Goal: Task Accomplishment & Management: Complete application form

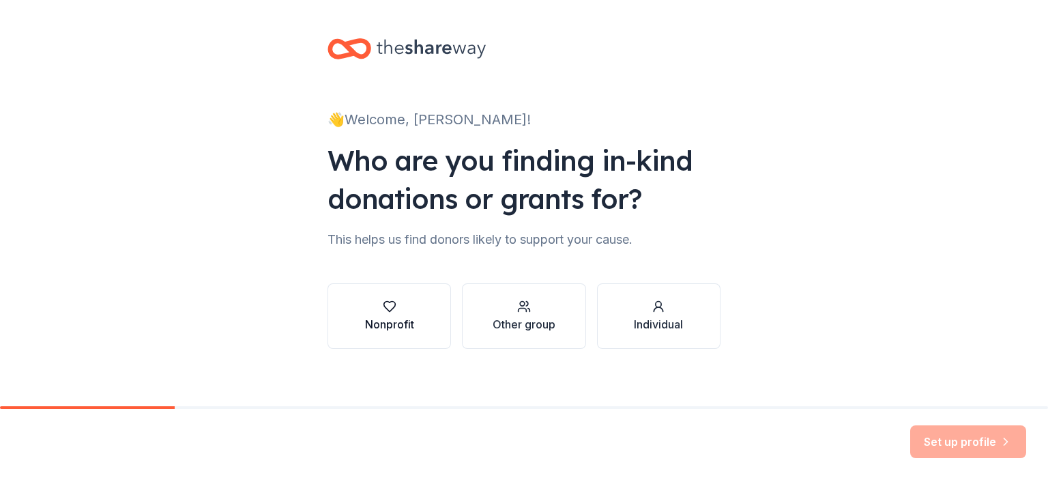
click at [383, 308] on icon "button" at bounding box center [389, 306] width 12 height 10
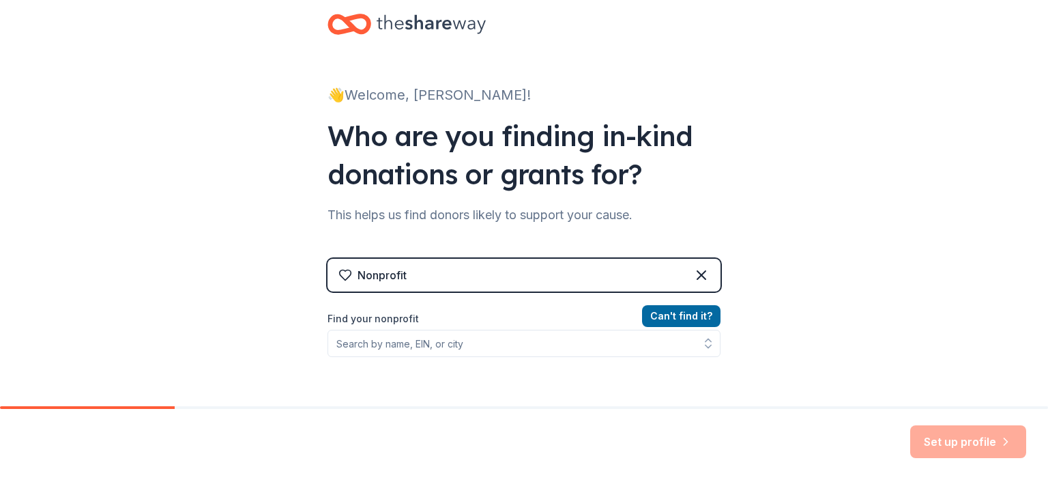
scroll to position [68, 0]
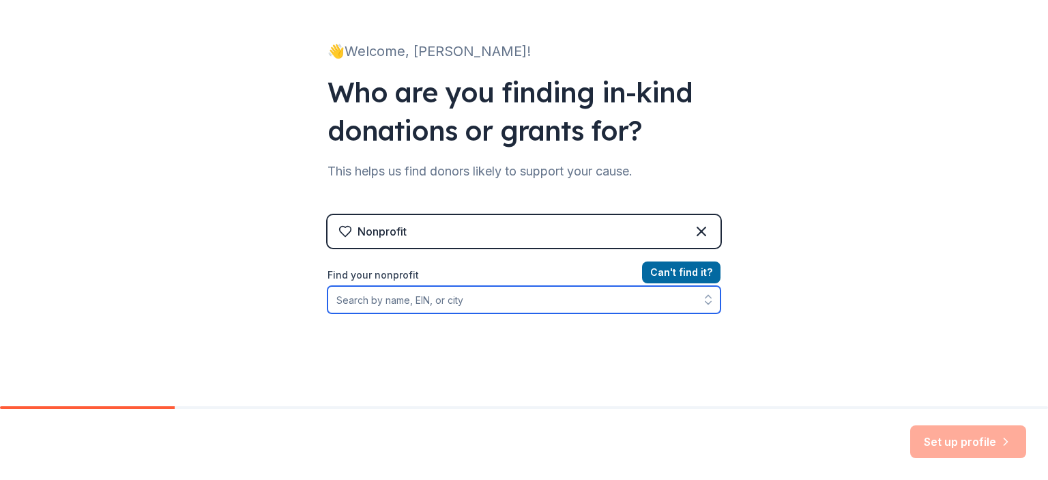
click at [430, 297] on input "Find your nonprofit" at bounding box center [523, 299] width 393 height 27
type input "Handled With Love Inc"
click at [608, 289] on input "Handled With Love Inc" at bounding box center [523, 299] width 393 height 27
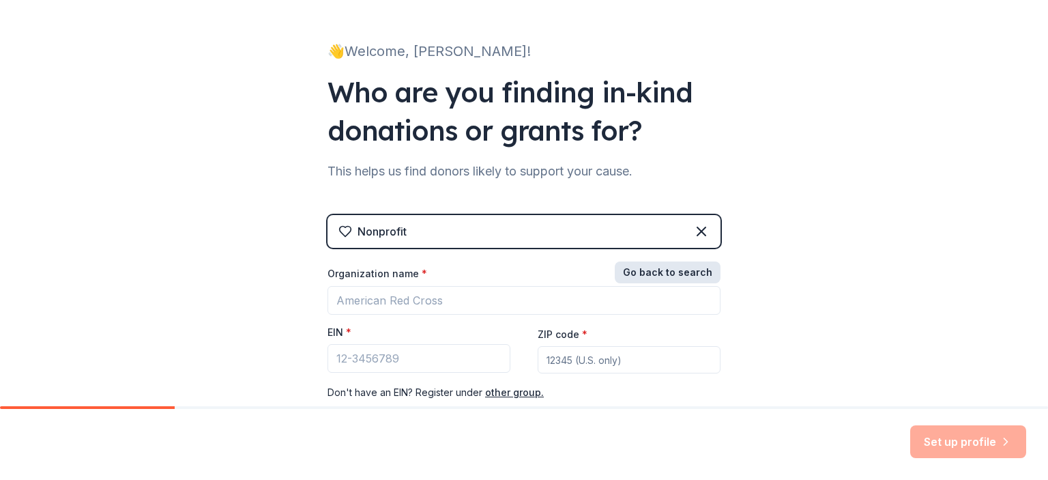
click at [679, 276] on button "Go back to search" at bounding box center [668, 272] width 106 height 22
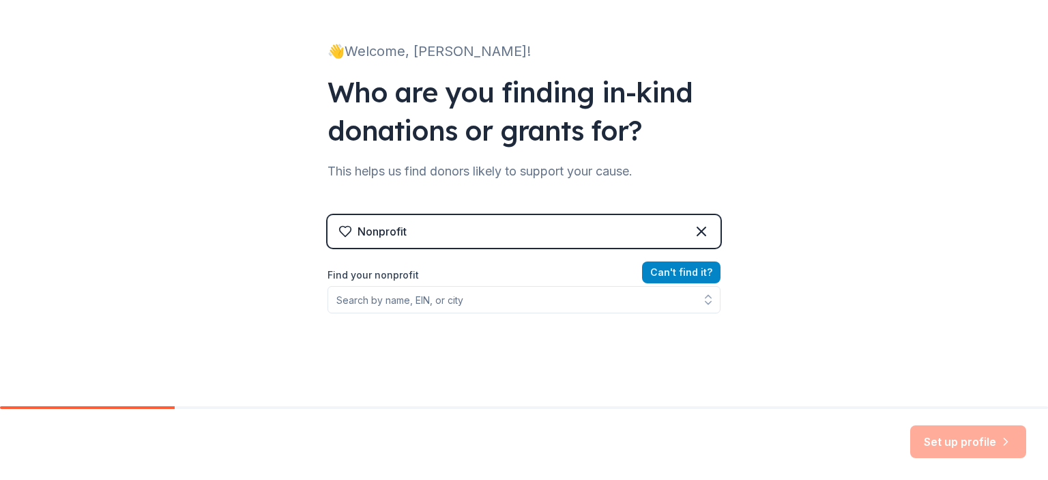
click at [672, 270] on button "Can ' t find it?" at bounding box center [681, 272] width 78 height 22
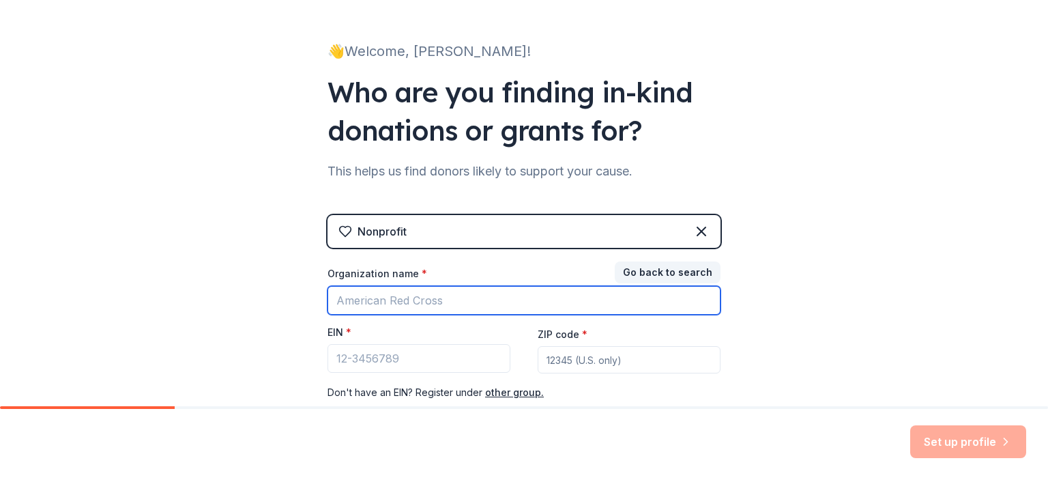
click at [401, 299] on input "Organization name *" at bounding box center [523, 300] width 393 height 29
type input "Handled With Love Inc"
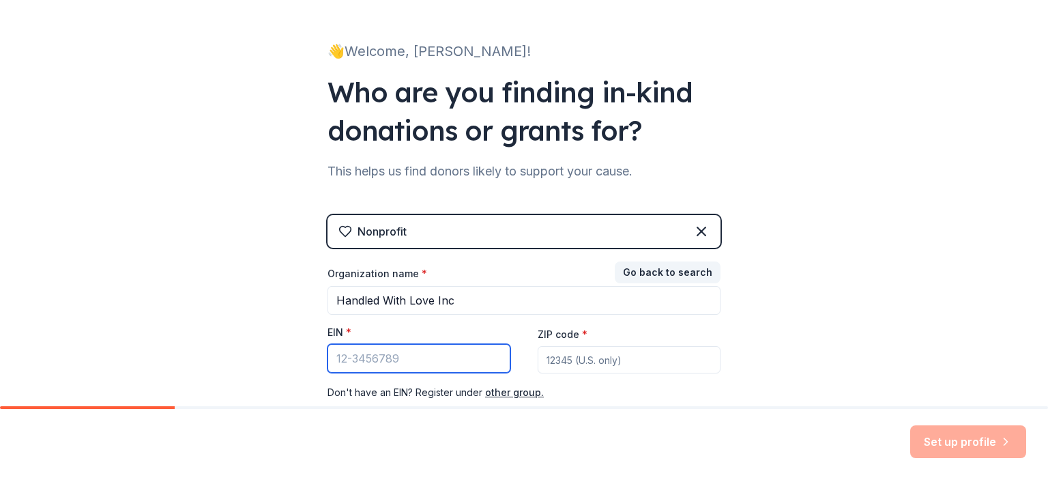
click at [382, 357] on input "EIN *" at bounding box center [418, 358] width 183 height 29
type input "8"
type input "[US_EMPLOYER_IDENTIFICATION_NUMBER]"
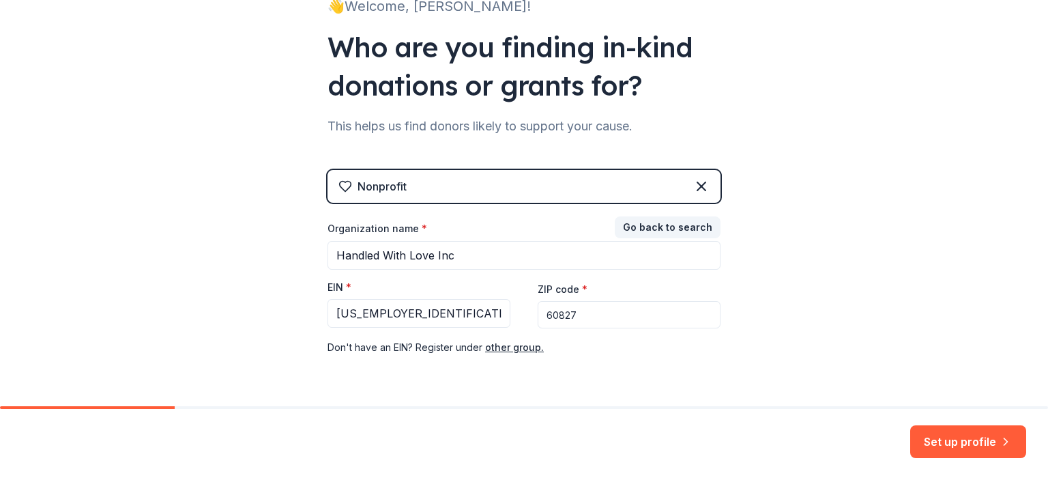
scroll to position [156, 0]
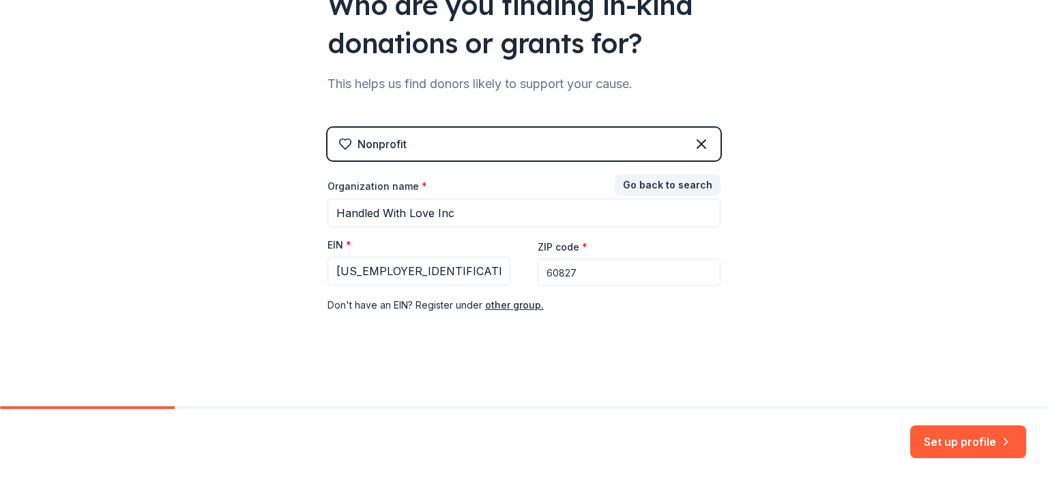
drag, startPoint x: 667, startPoint y: 274, endPoint x: 723, endPoint y: 273, distance: 55.9
click at [720, 272] on div "👋 Welcome, [PERSON_NAME]! Who are you finding in-kind donations or grants for? …" at bounding box center [524, 124] width 437 height 561
type input "60827"
click at [822, 283] on div "👋 Welcome, [PERSON_NAME]! Who are you finding in-kind donations or grants for? …" at bounding box center [524, 124] width 1048 height 561
click at [966, 437] on button "Set up profile" at bounding box center [968, 441] width 116 height 33
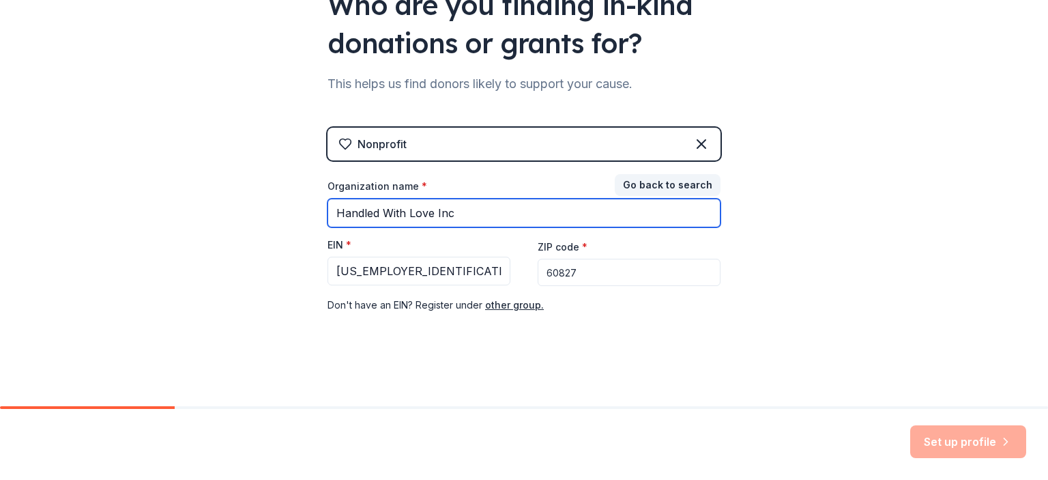
click at [538, 216] on input "Handled With Love Inc" at bounding box center [523, 212] width 393 height 29
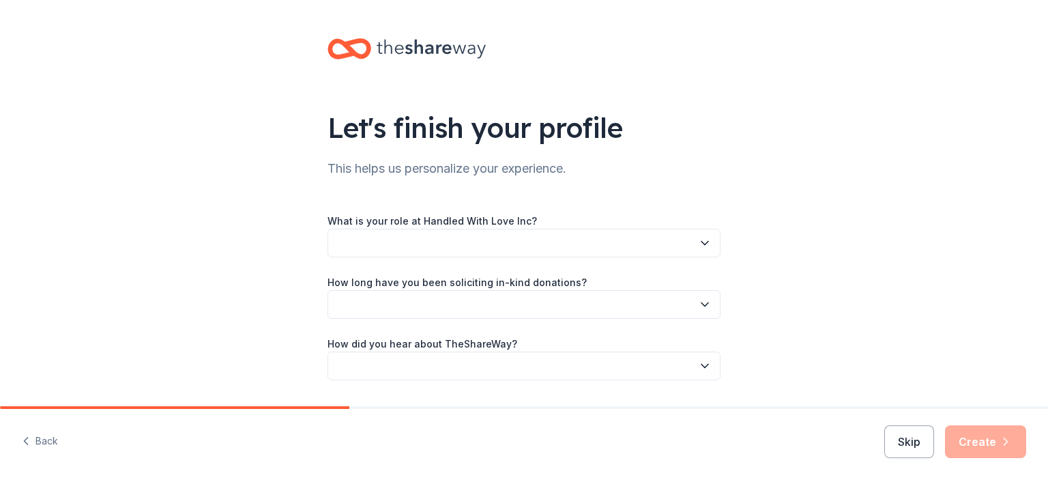
click at [462, 238] on button "button" at bounding box center [523, 243] width 393 height 29
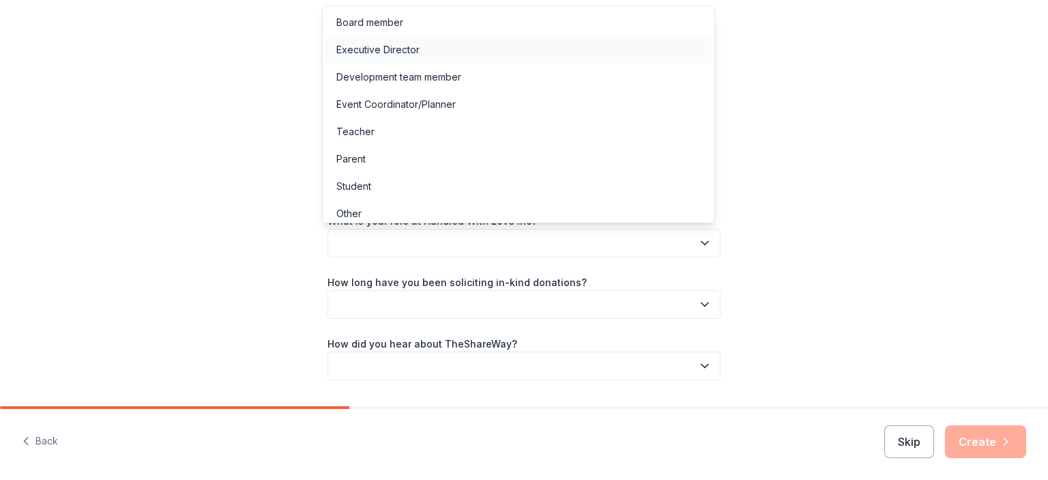
click at [437, 44] on div "Executive Director" at bounding box center [518, 49] width 386 height 27
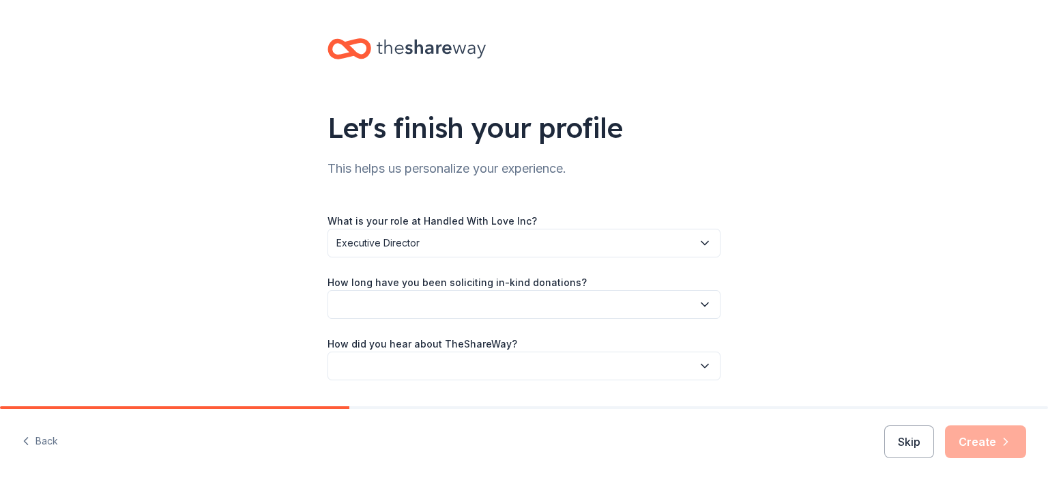
click at [477, 299] on button "button" at bounding box center [523, 304] width 393 height 29
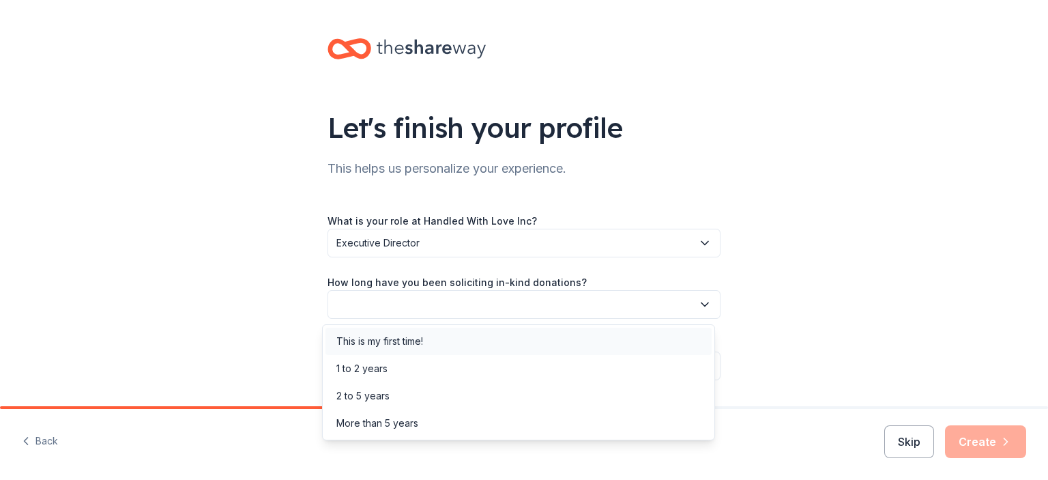
click at [411, 338] on div "This is my first time!" at bounding box center [379, 341] width 87 height 16
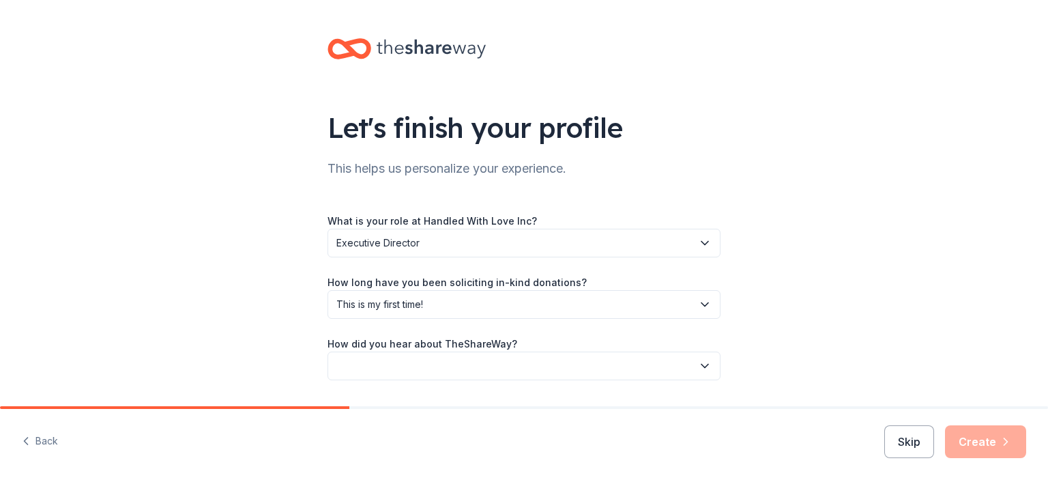
click at [441, 368] on button "button" at bounding box center [523, 365] width 393 height 29
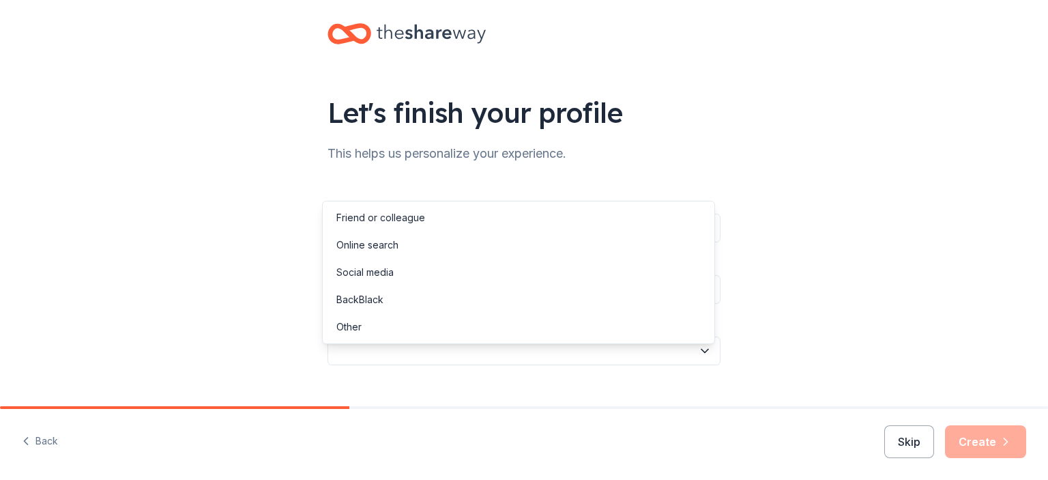
scroll to position [39, 0]
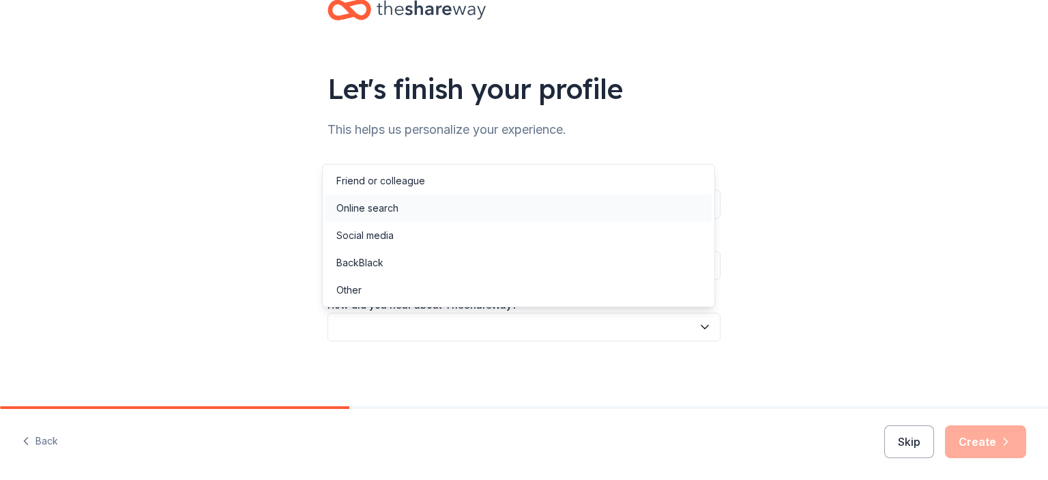
click at [410, 207] on div "Online search" at bounding box center [518, 207] width 386 height 27
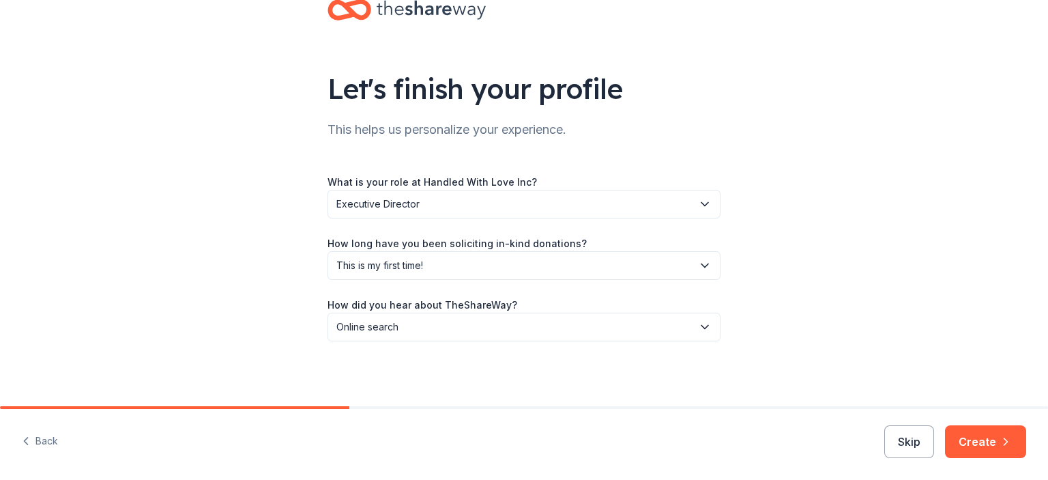
click at [411, 327] on span "Online search" at bounding box center [514, 327] width 356 height 16
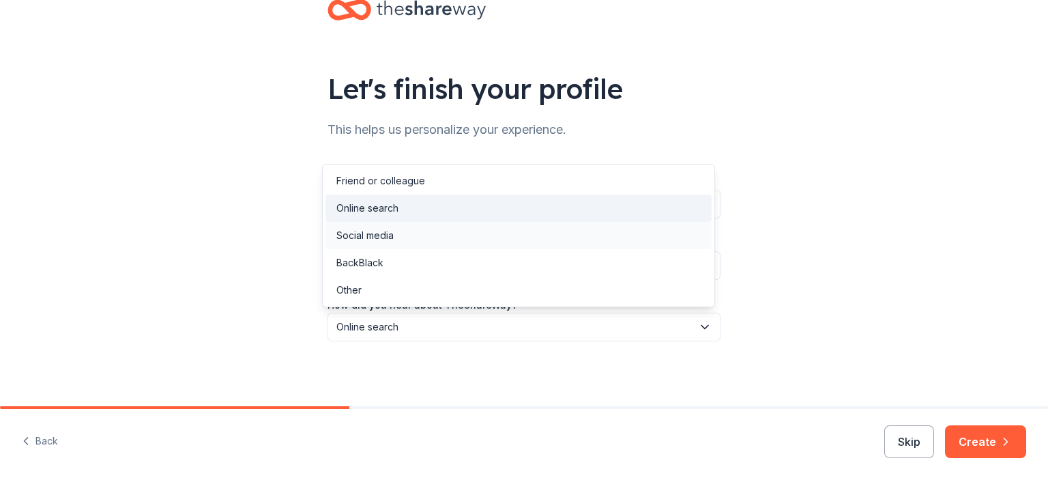
click at [393, 234] on div "Social media" at bounding box center [364, 235] width 57 height 16
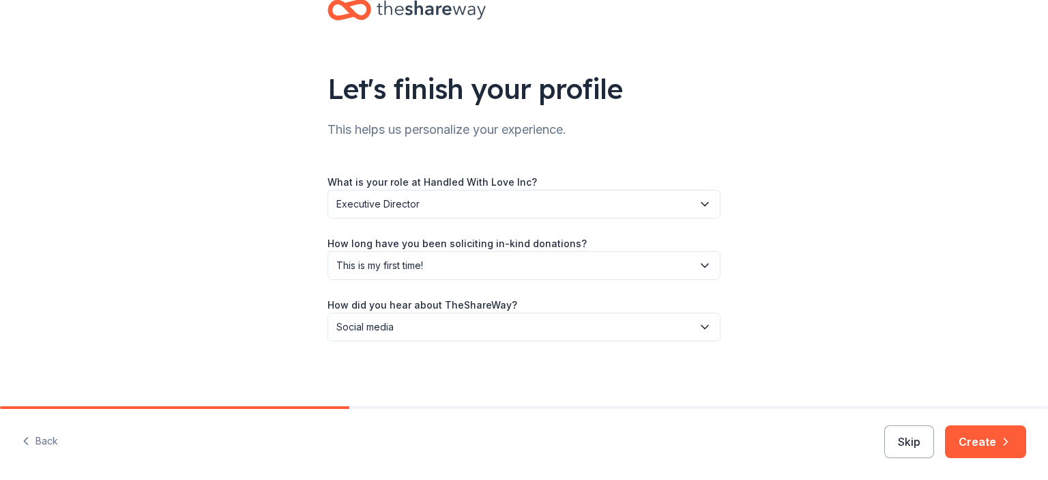
click at [969, 443] on button "Create" at bounding box center [985, 441] width 81 height 33
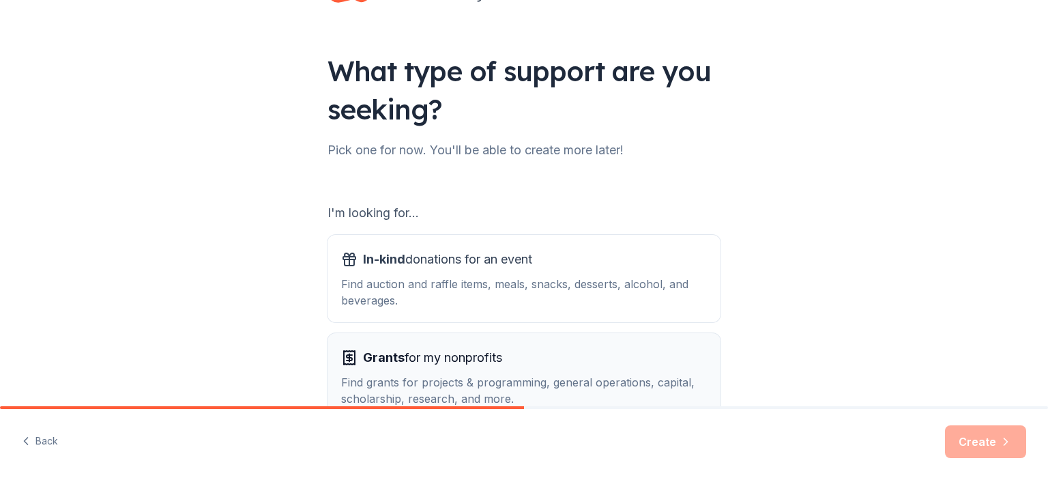
scroll to position [136, 0]
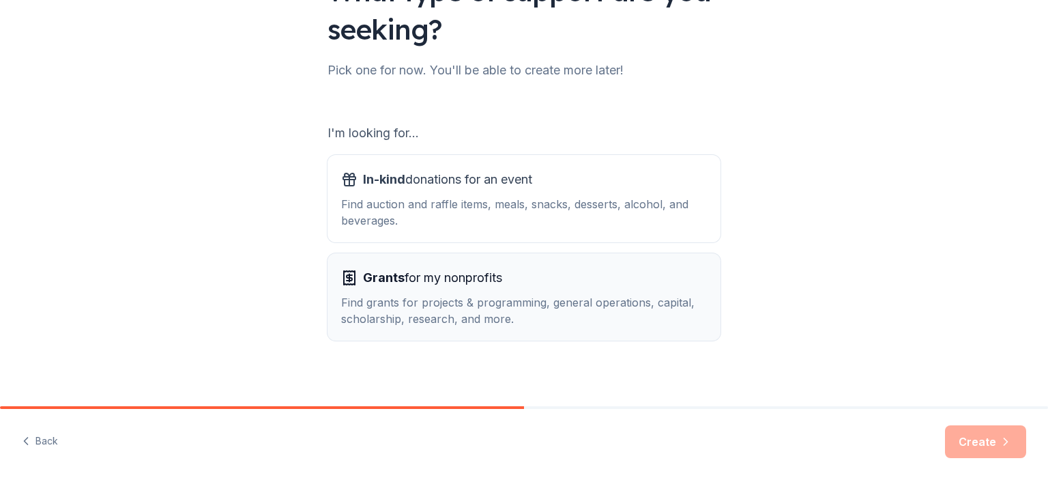
click at [547, 289] on div "Grants for my nonprofits Find grants for projects & programming, general operat…" at bounding box center [524, 297] width 366 height 60
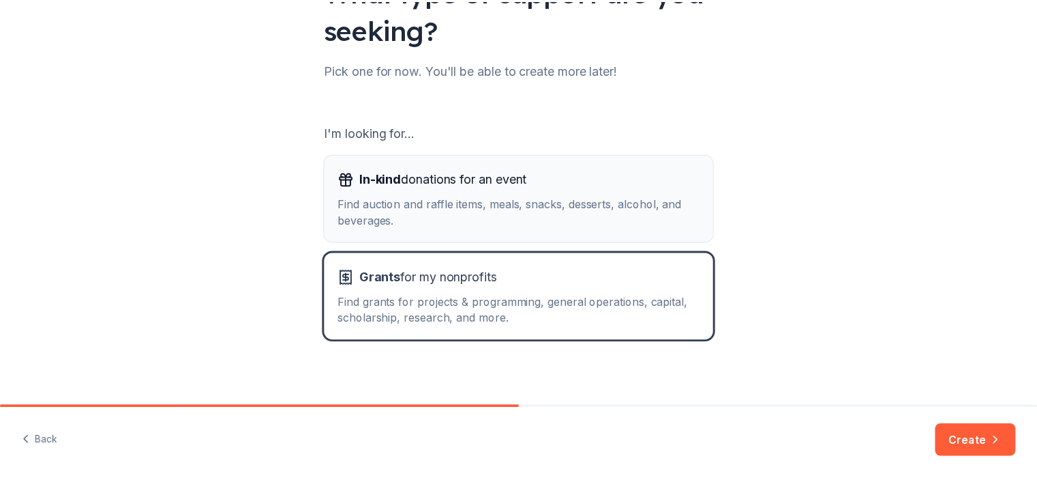
scroll to position [145, 0]
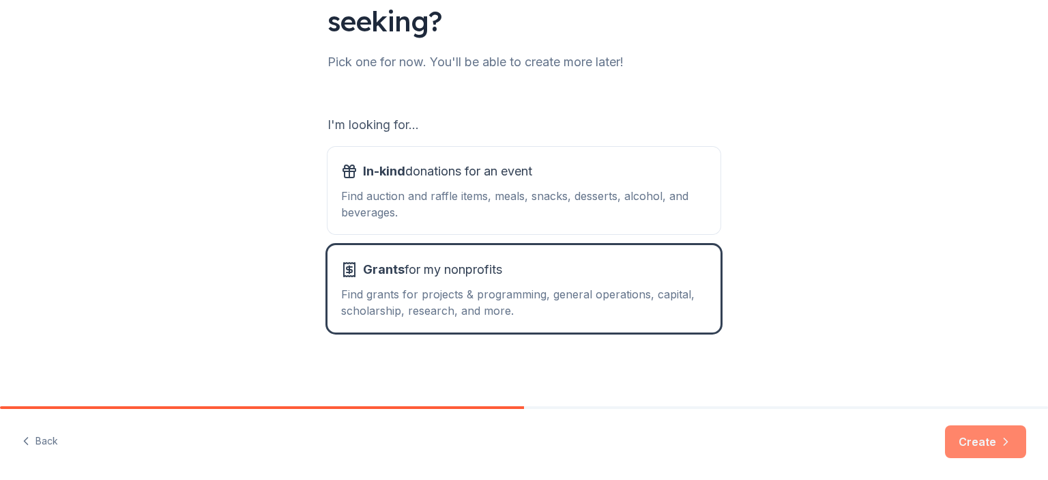
click at [985, 445] on button "Create" at bounding box center [985, 441] width 81 height 33
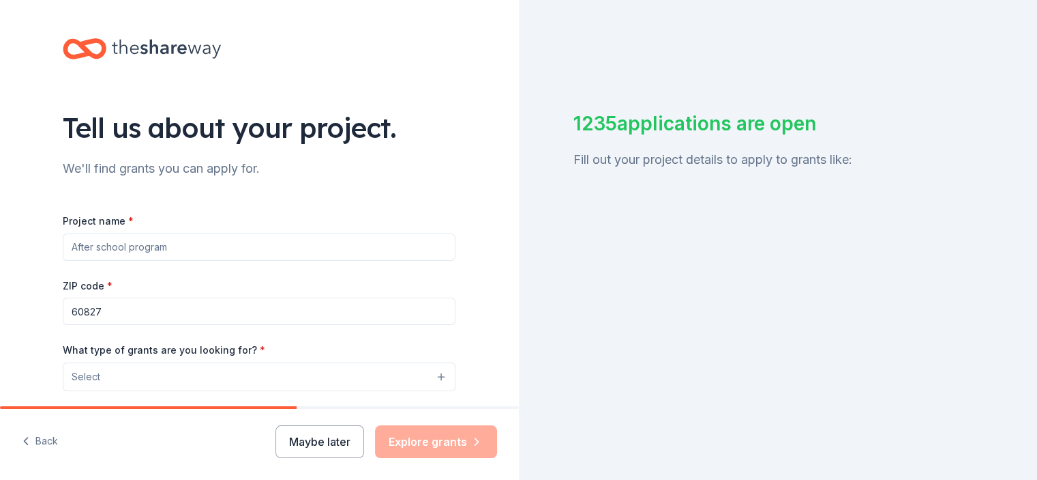
click at [327, 233] on input "Project name *" at bounding box center [259, 246] width 393 height 27
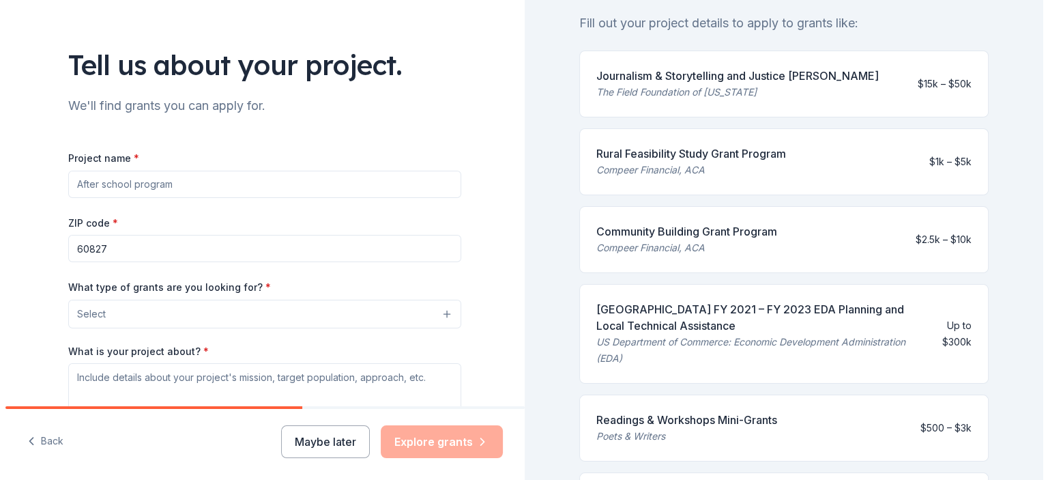
scroll to position [136, 0]
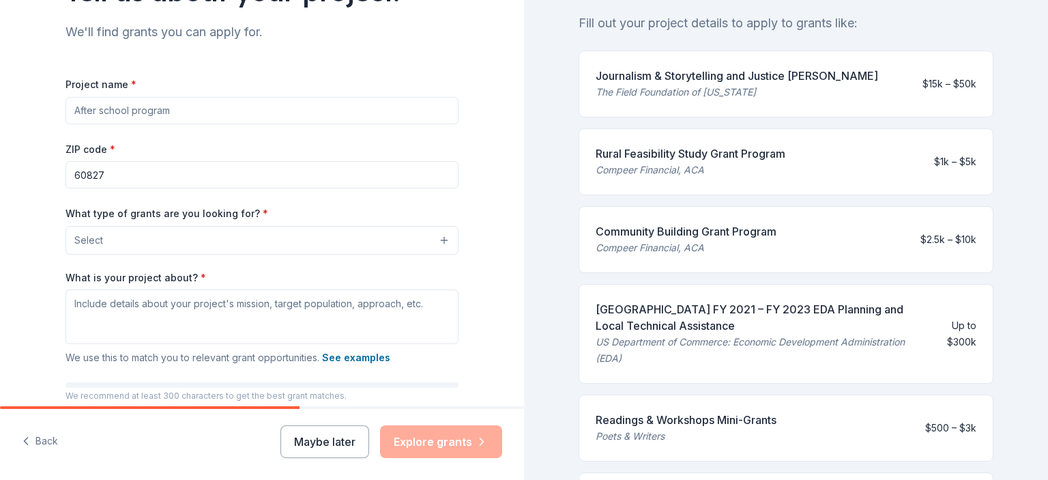
click at [203, 231] on button "Select" at bounding box center [261, 240] width 393 height 29
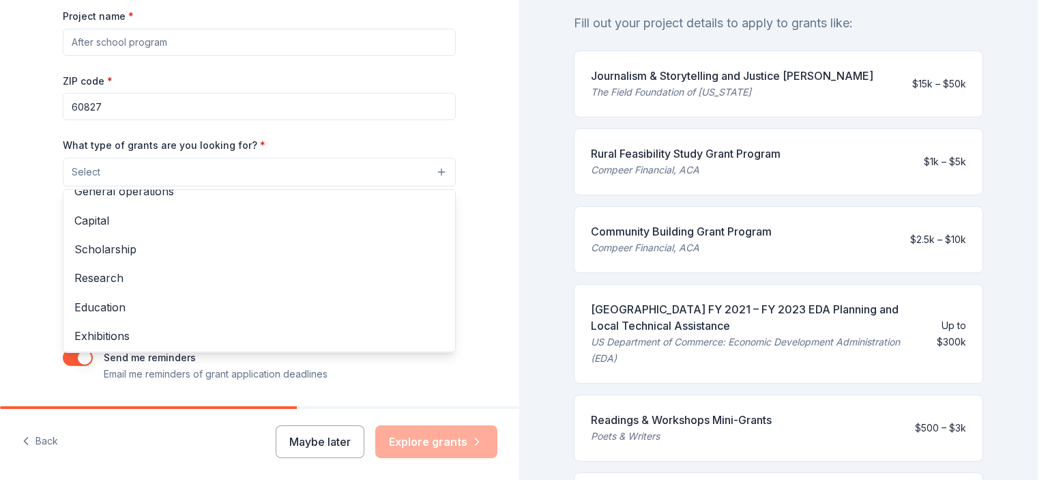
scroll to position [25, 0]
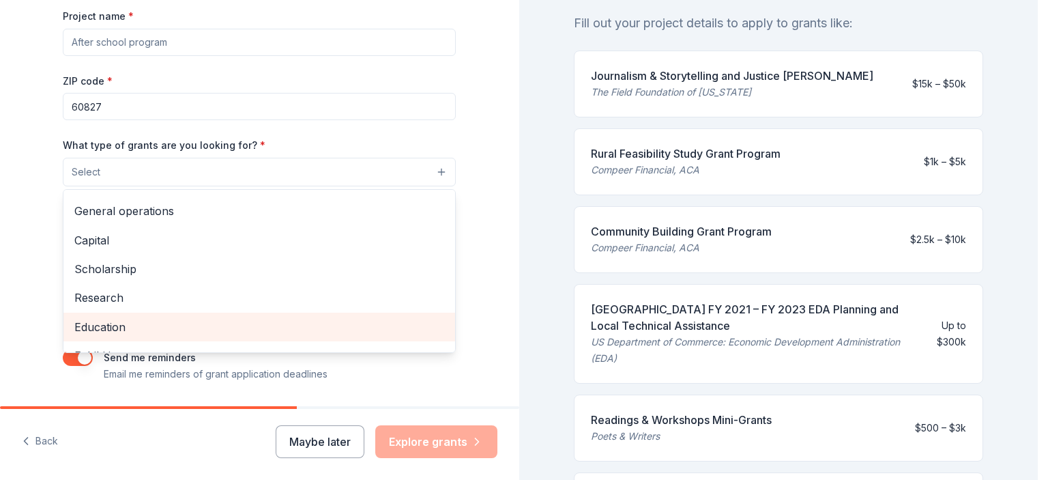
click at [250, 327] on span "Education" at bounding box center [259, 327] width 370 height 18
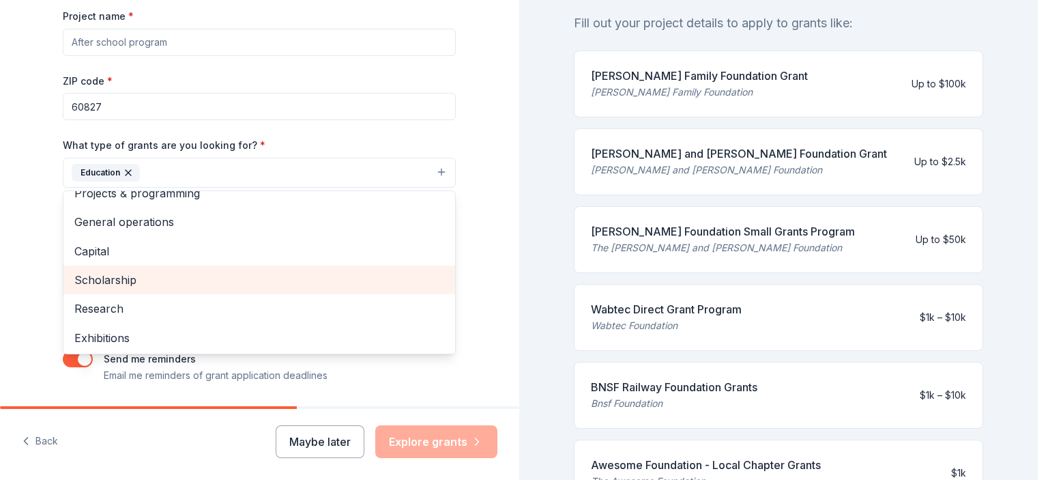
scroll to position [0, 0]
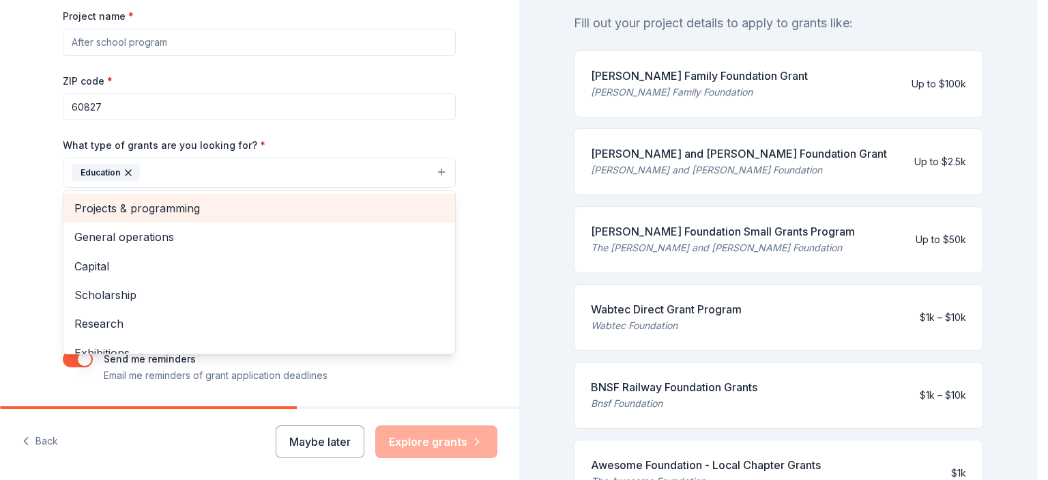
click at [278, 205] on span "Projects & programming" at bounding box center [259, 208] width 370 height 18
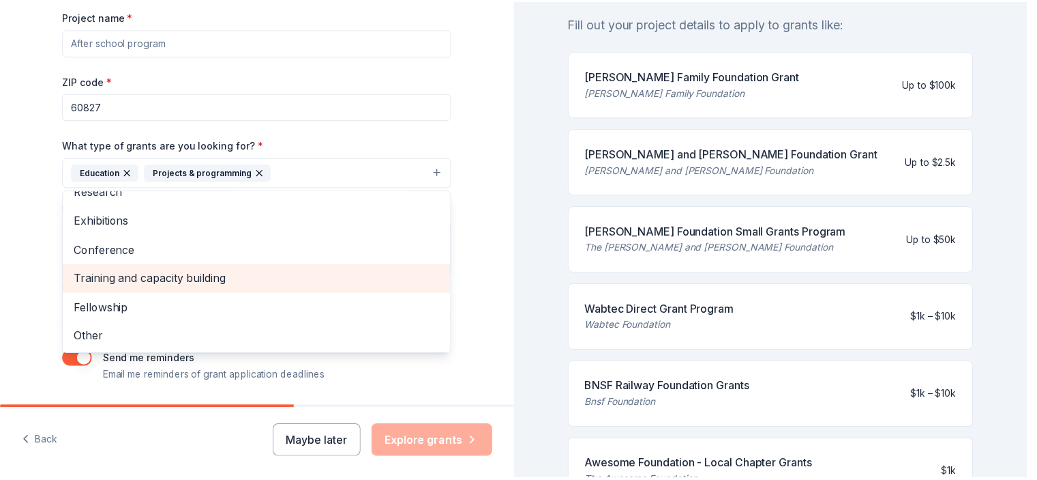
scroll to position [248, 0]
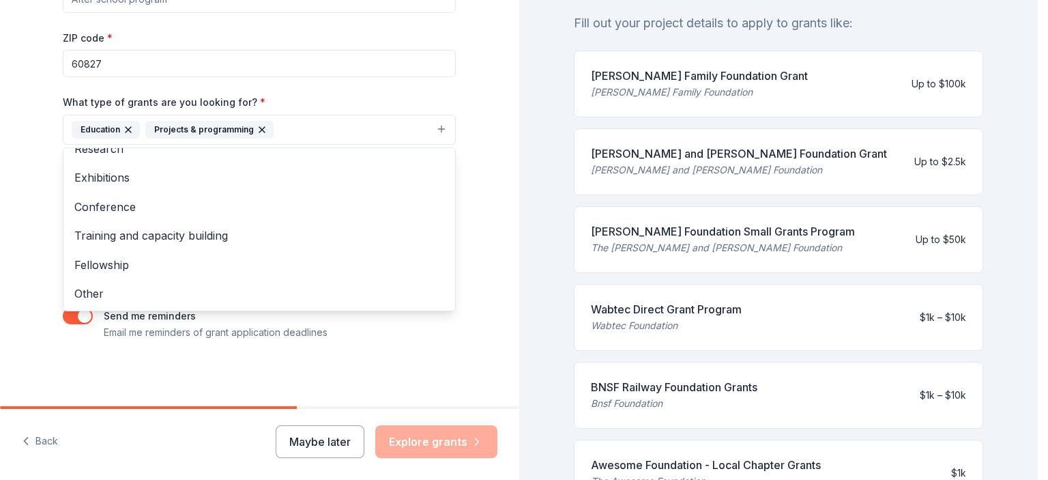
click at [499, 147] on div "Tell us about your project. We'll find grants you can apply for. Project name *…" at bounding box center [259, 78] width 519 height 653
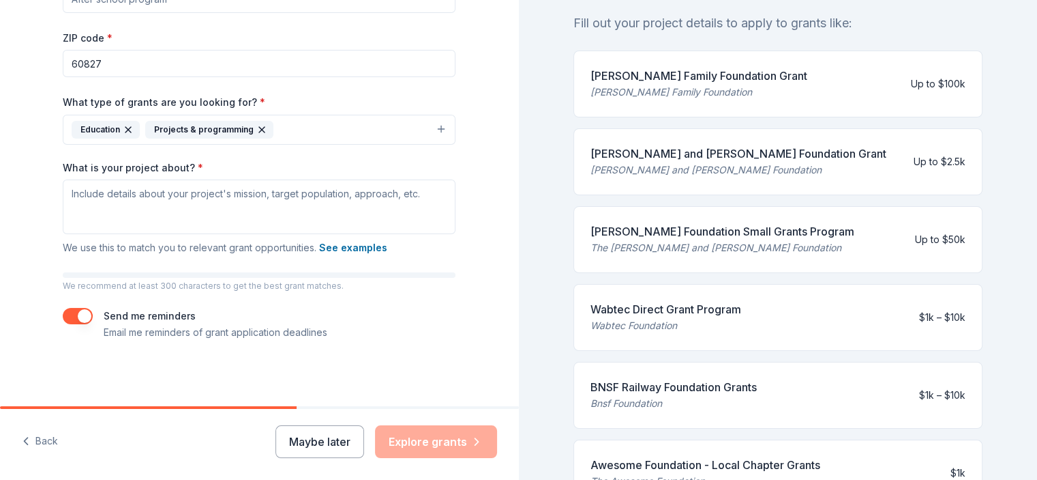
scroll to position [179, 0]
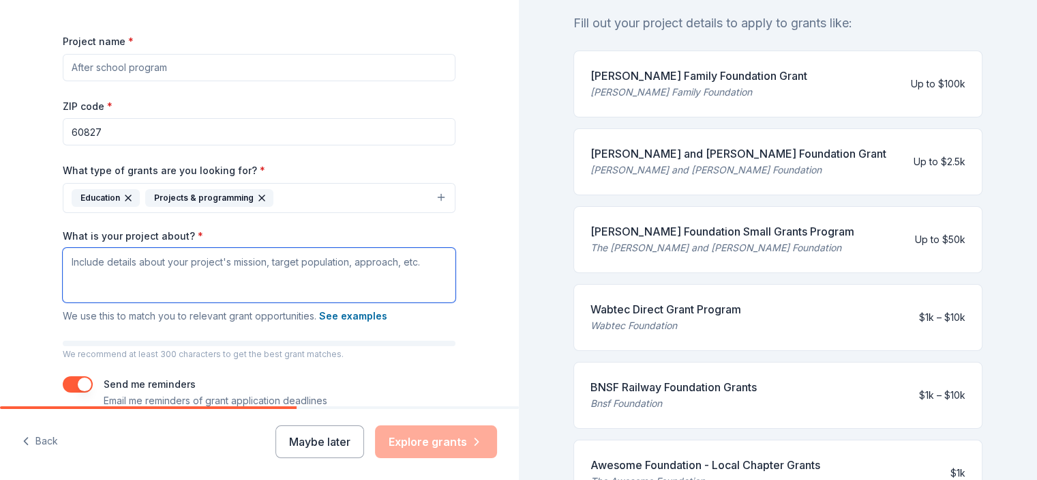
click at [341, 267] on textarea "What is your project about? *" at bounding box center [259, 275] width 393 height 55
click at [251, 269] on textarea "What is your project about? *" at bounding box center [259, 275] width 393 height 55
paste textarea "Our mission is to empower Chicago youth from underprivileged communities throug…"
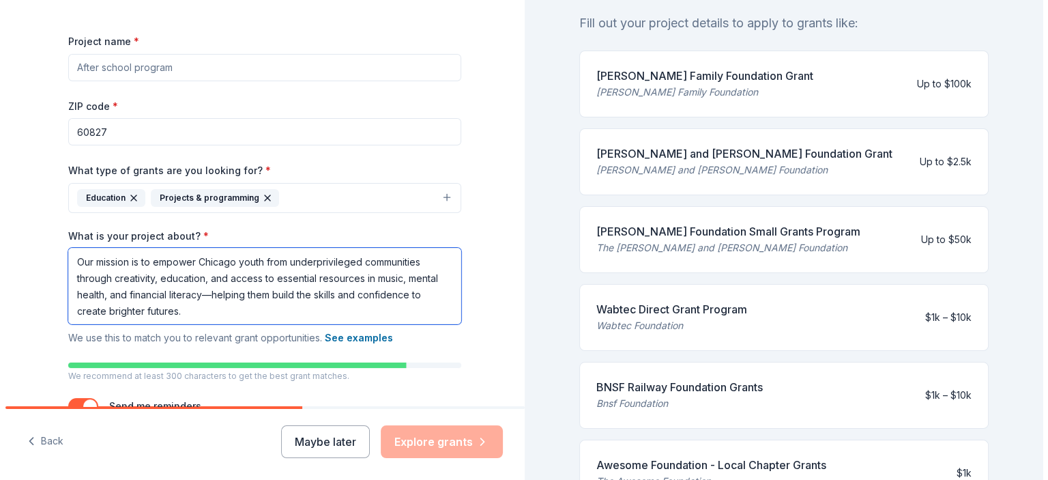
scroll to position [1, 0]
click at [196, 291] on textarea "Our mission is to empower Chicago youth from underprivileged communities throug…" at bounding box center [259, 286] width 393 height 76
click at [205, 289] on textarea "Our mission is to empower Chicago youth from underprivileged communities throug…" at bounding box center [259, 286] width 393 height 76
type textarea "Our mission is to empower Chicago youth from underprivileged communities throug…"
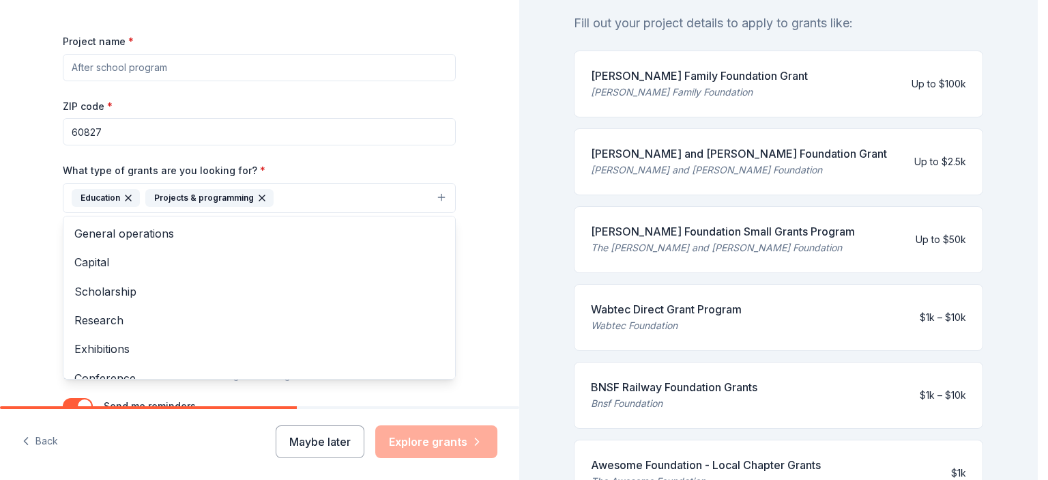
click at [285, 196] on button "Education Projects & programming" at bounding box center [259, 198] width 393 height 30
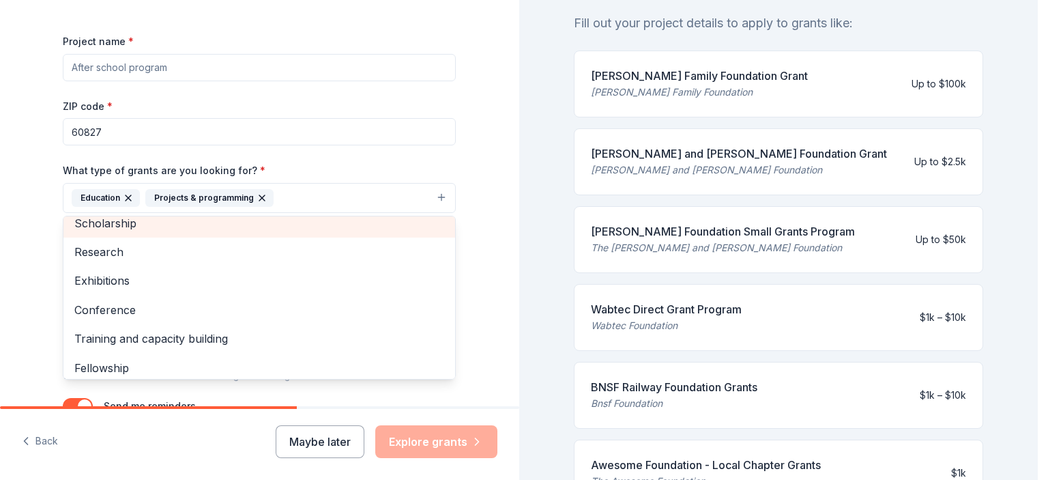
scroll to position [60, 0]
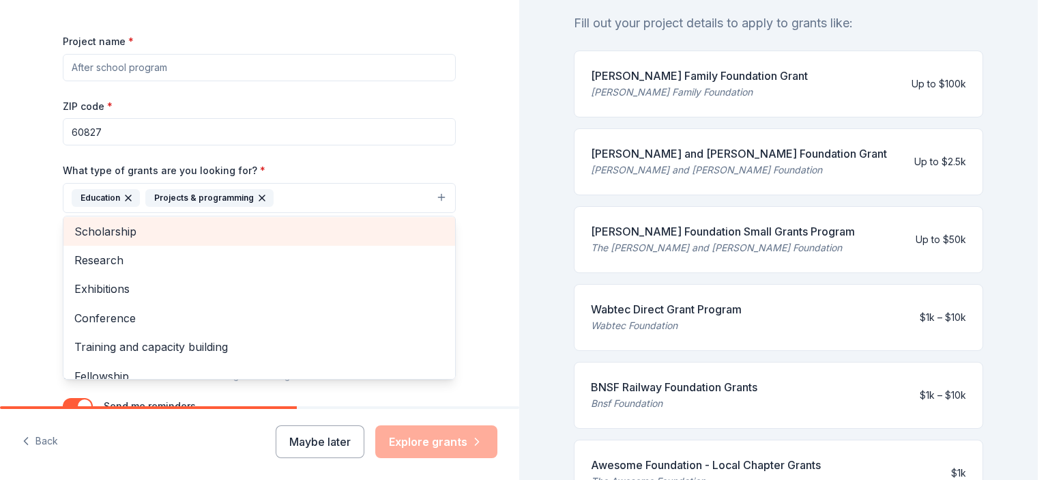
click at [280, 217] on div "Scholarship" at bounding box center [259, 231] width 392 height 29
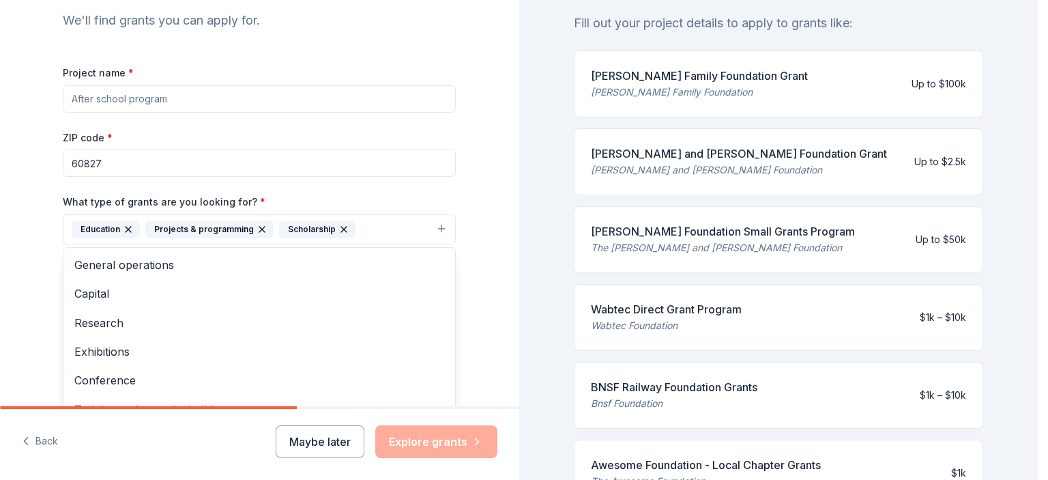
scroll to position [179, 0]
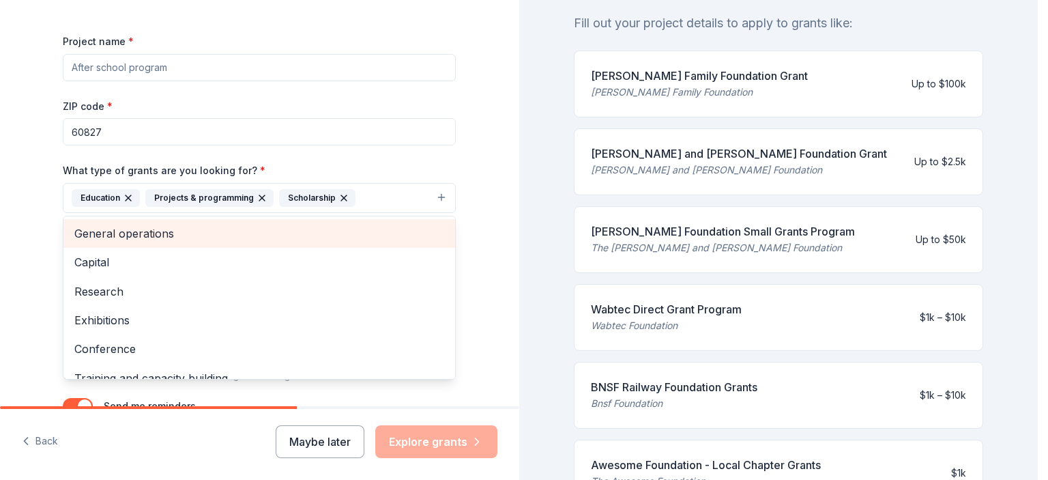
click at [370, 231] on span "General operations" at bounding box center [259, 233] width 370 height 18
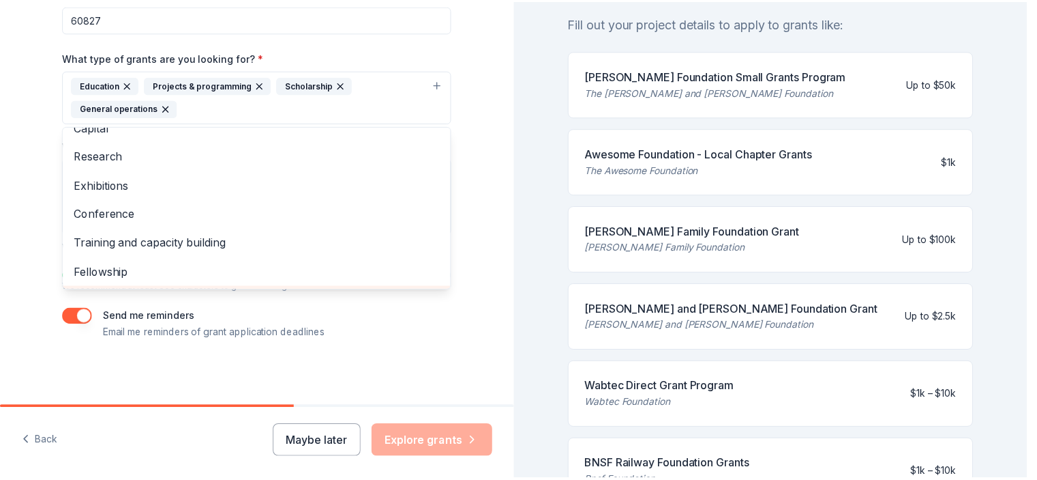
scroll to position [0, 0]
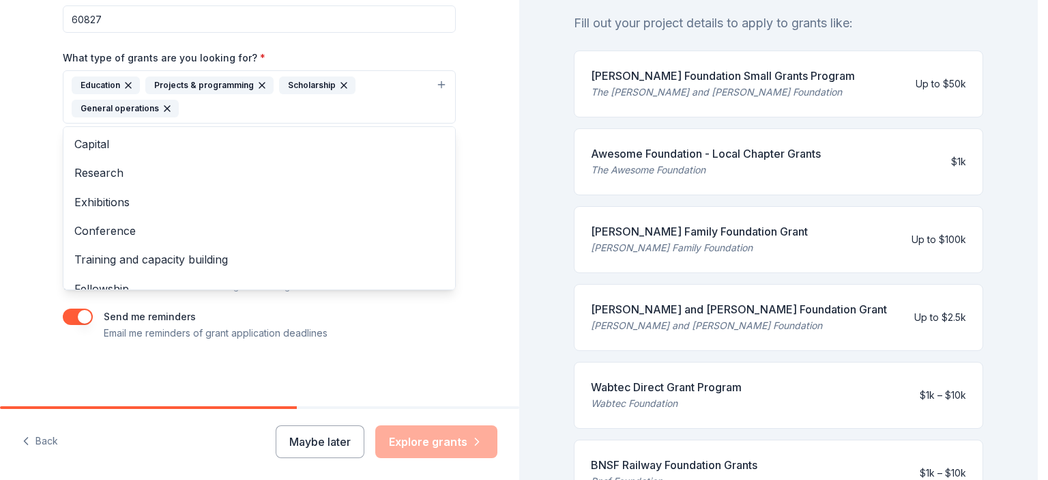
click at [361, 328] on div "Project name * ZIP code * 60827 What type of grants are you looking for? * Educ…" at bounding box center [259, 130] width 393 height 421
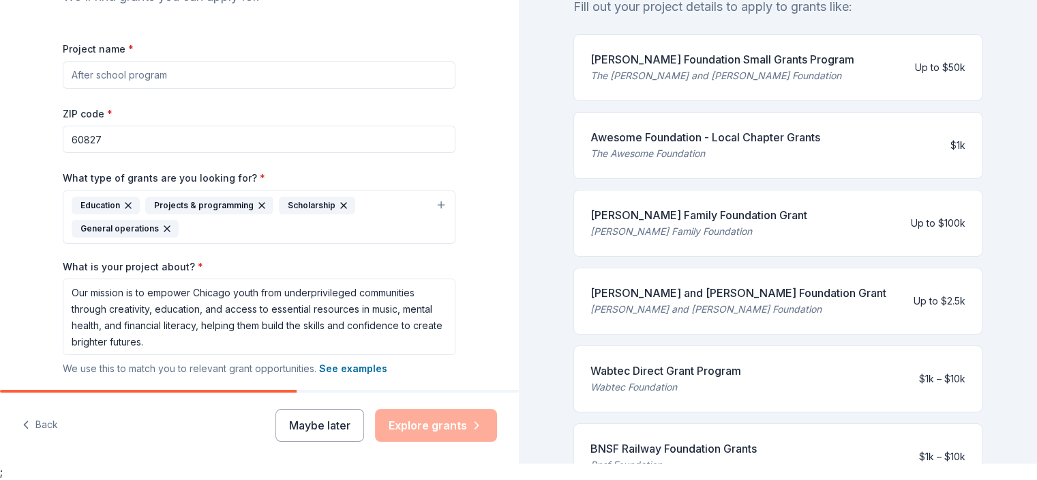
click at [250, 71] on input "Project name *" at bounding box center [259, 74] width 393 height 27
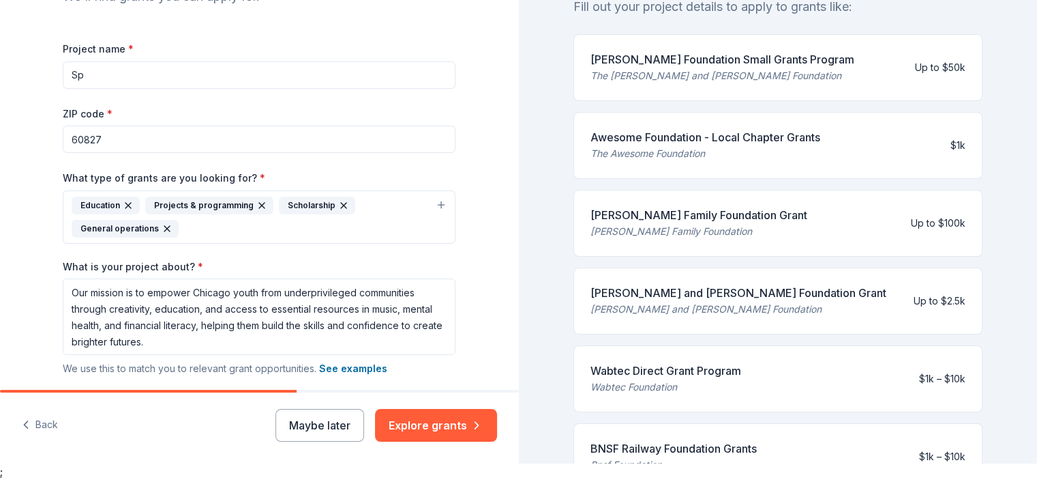
type input "S"
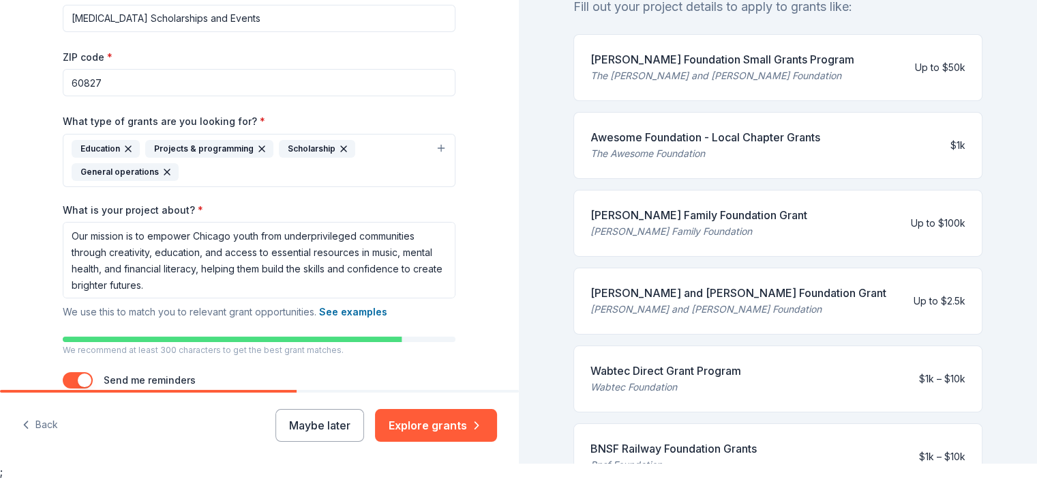
scroll to position [292, 0]
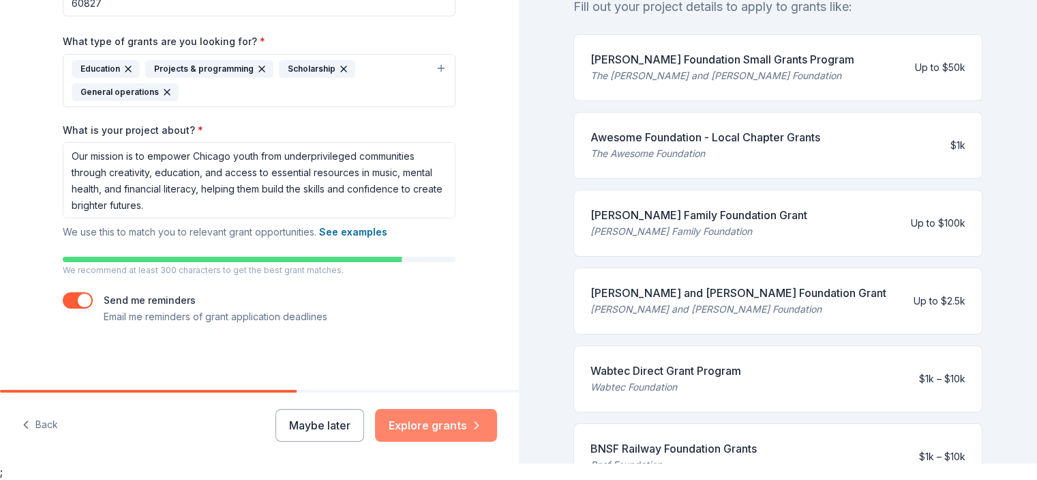
type input "[MEDICAL_DATA] Scholarships and Events"
click at [428, 422] on button "Explore grants" at bounding box center [436, 425] width 122 height 33
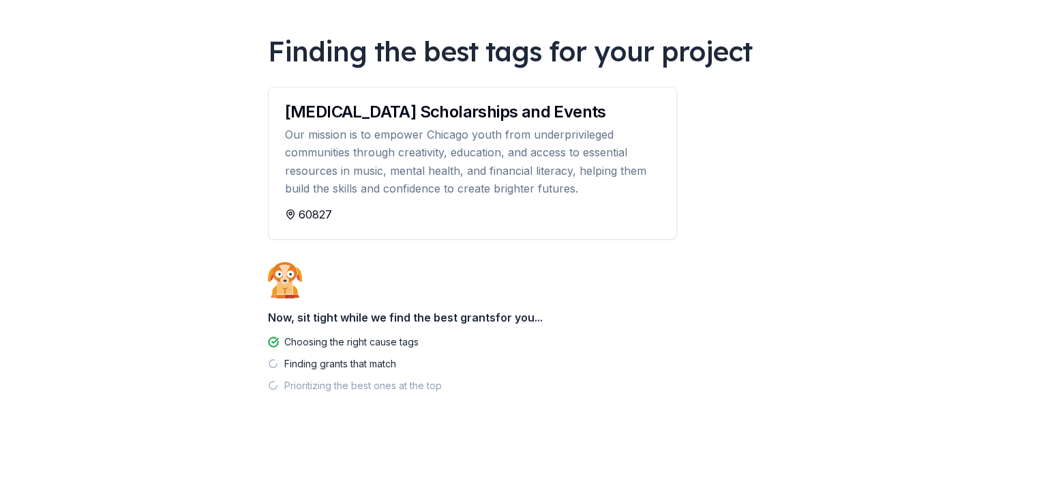
scroll to position [85, 0]
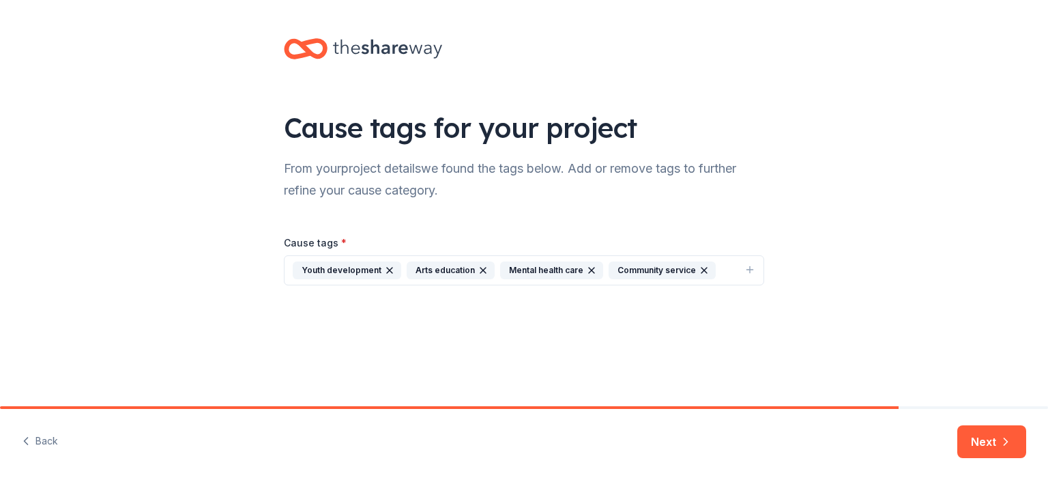
click at [1003, 433] on button "Next" at bounding box center [991, 441] width 69 height 33
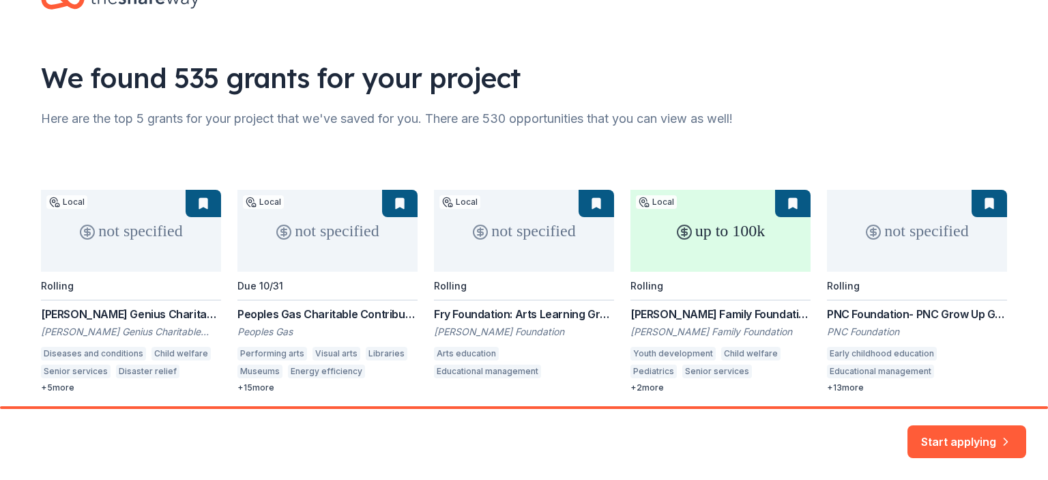
scroll to position [102, 0]
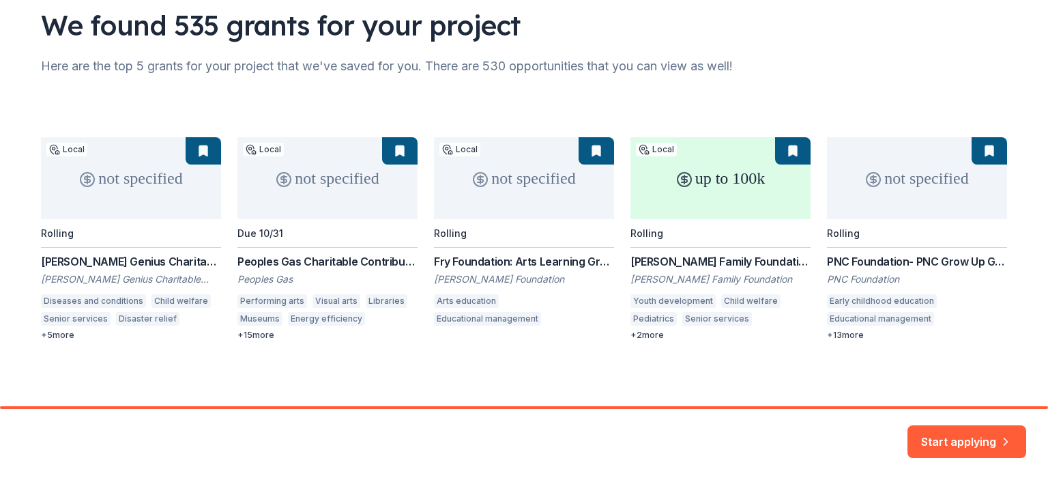
click at [58, 338] on div "not specified Local Rolling [PERSON_NAME] Genius Charitable Trust Grant [PERSON…" at bounding box center [524, 238] width 966 height 203
click at [983, 430] on button "Start applying" at bounding box center [966, 433] width 119 height 33
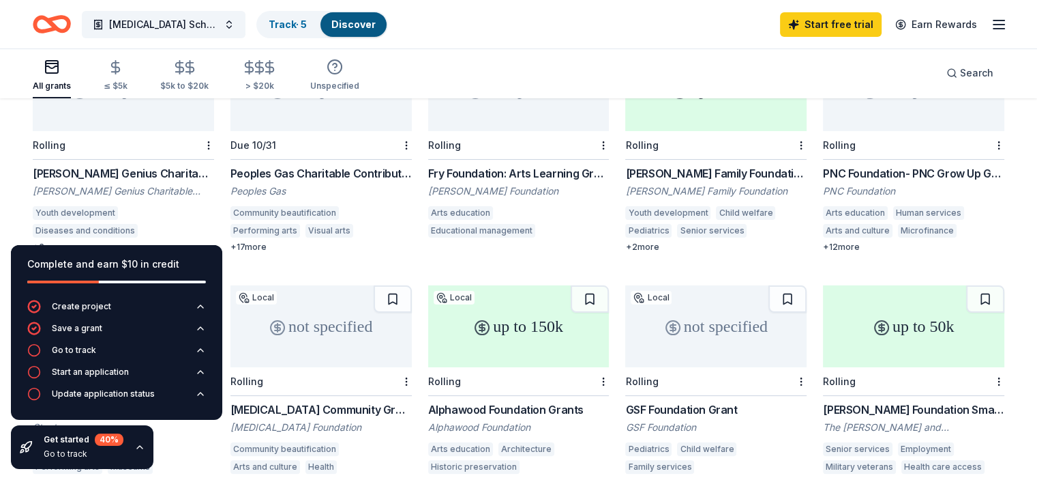
scroll to position [136, 0]
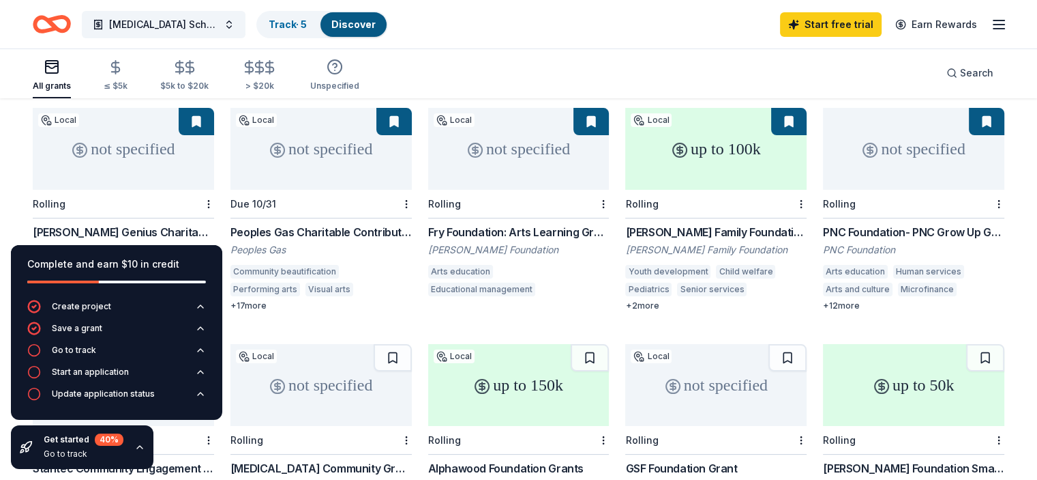
click at [746, 144] on div "up to 100k" at bounding box center [715, 149] width 181 height 82
click at [184, 200] on div "Rolling" at bounding box center [123, 204] width 181 height 29
click at [138, 444] on icon "button" at bounding box center [139, 446] width 11 height 11
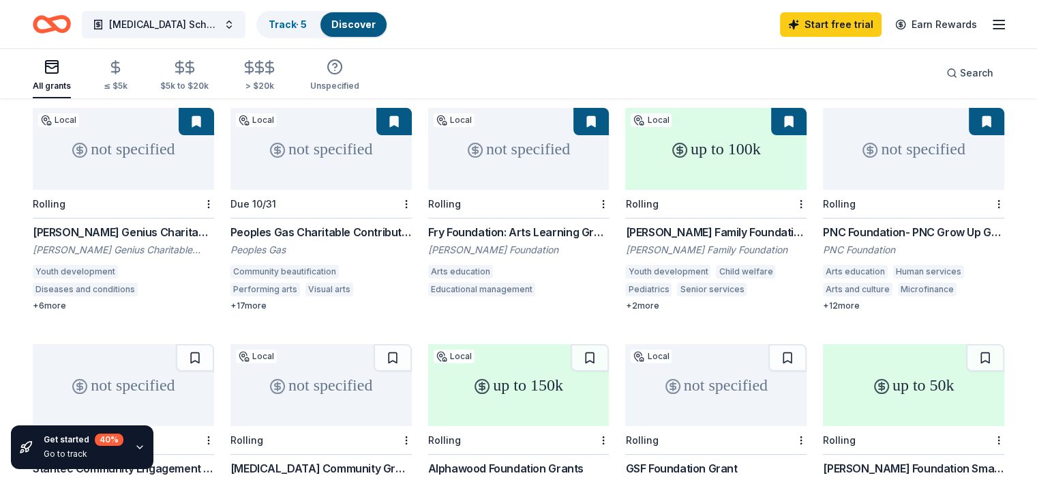
scroll to position [68, 0]
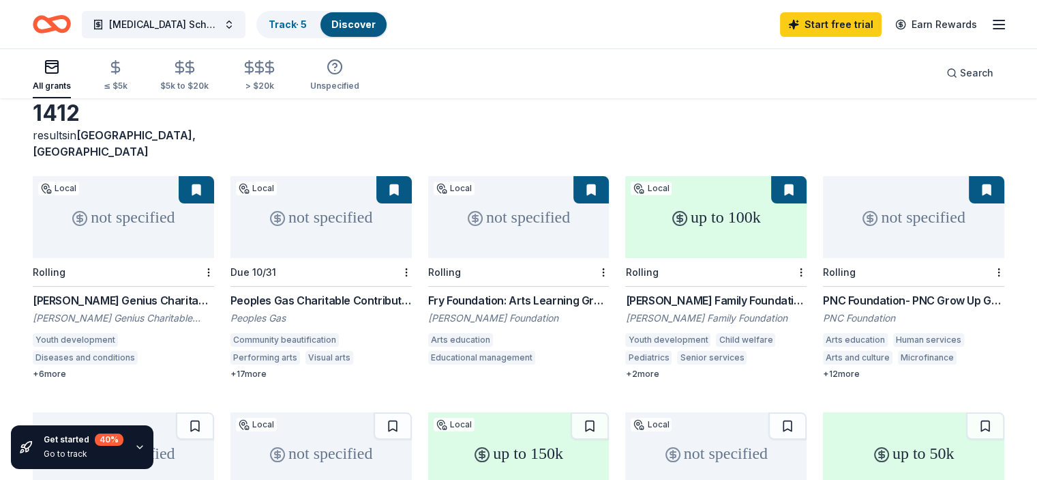
click at [850, 274] on div "not specified Rolling PNC Foundation- PNC Grow Up Great PNC Foundation Arts edu…" at bounding box center [913, 277] width 181 height 203
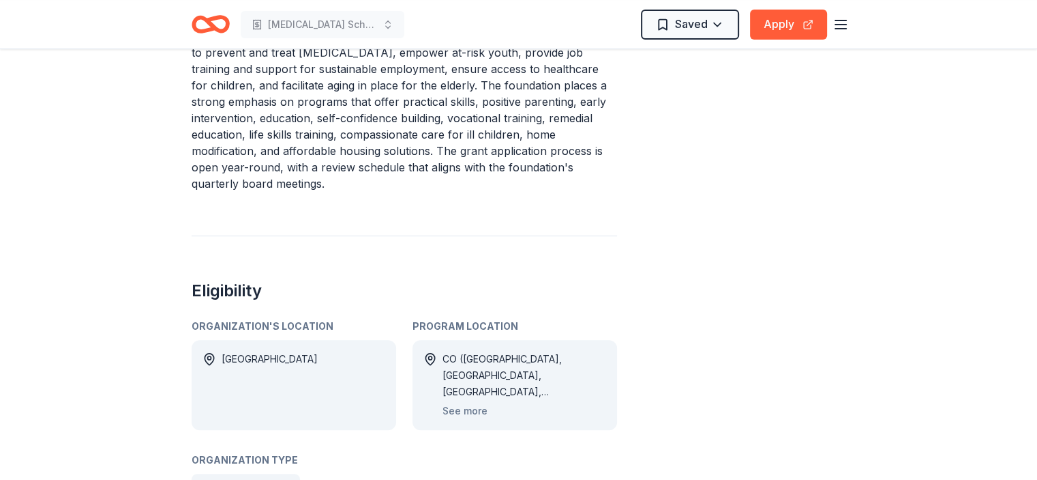
scroll to position [546, 0]
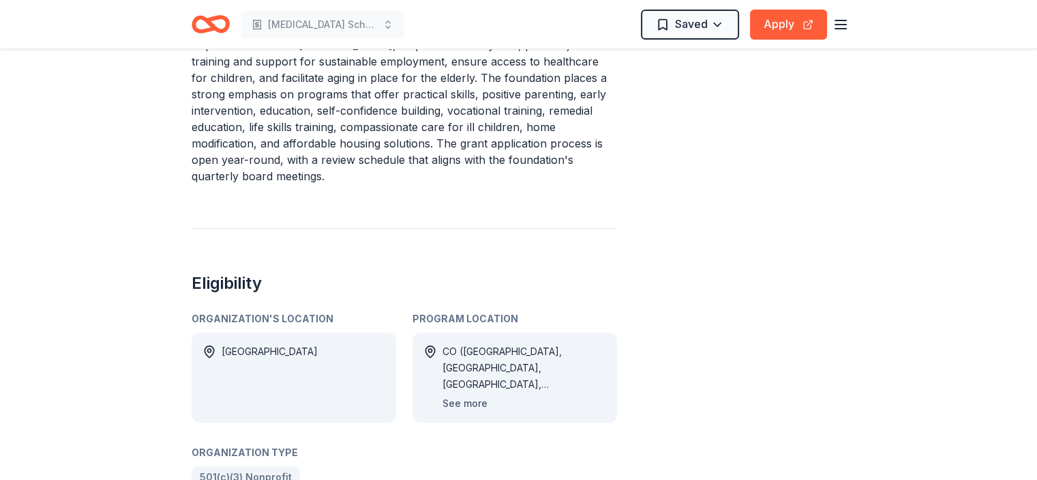
click at [461, 395] on button "See more" at bounding box center [465, 403] width 45 height 16
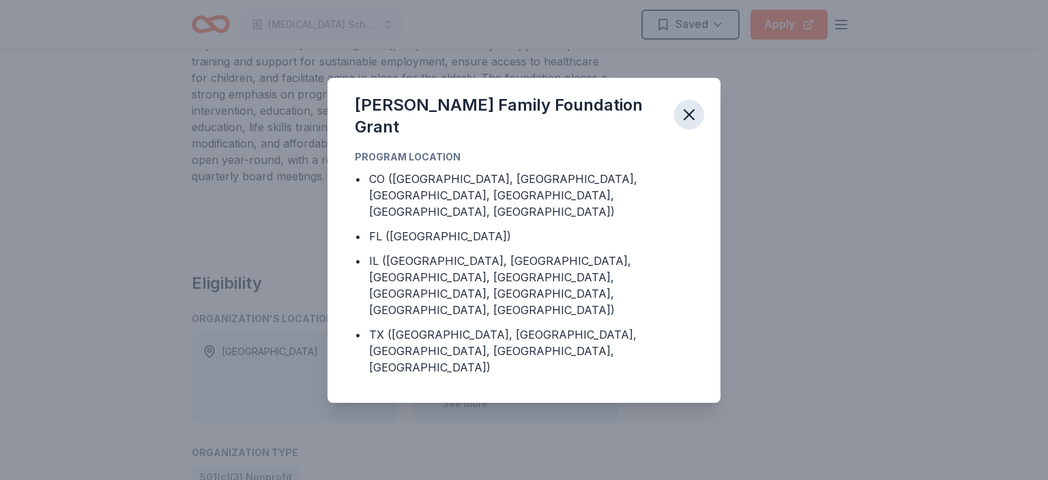
click at [691, 124] on icon "button" at bounding box center [688, 114] width 19 height 19
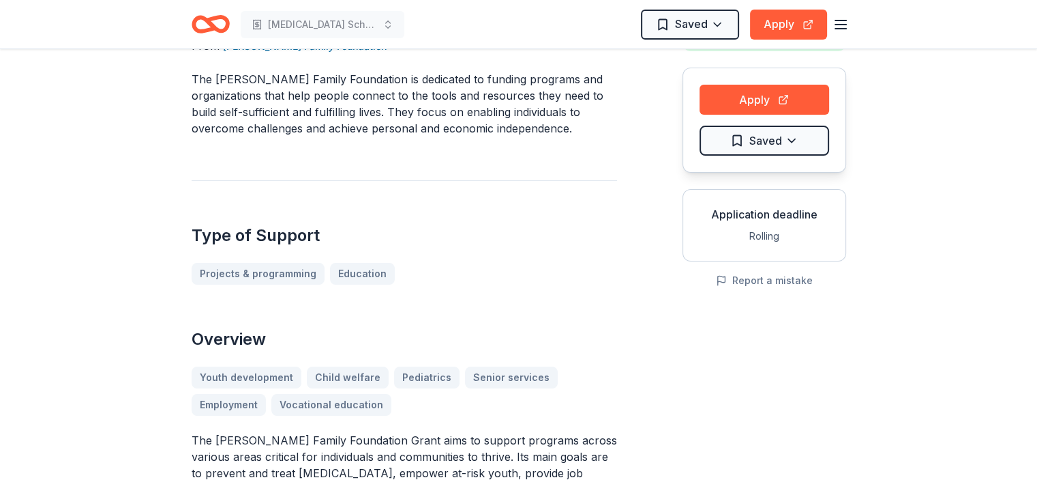
scroll to position [0, 0]
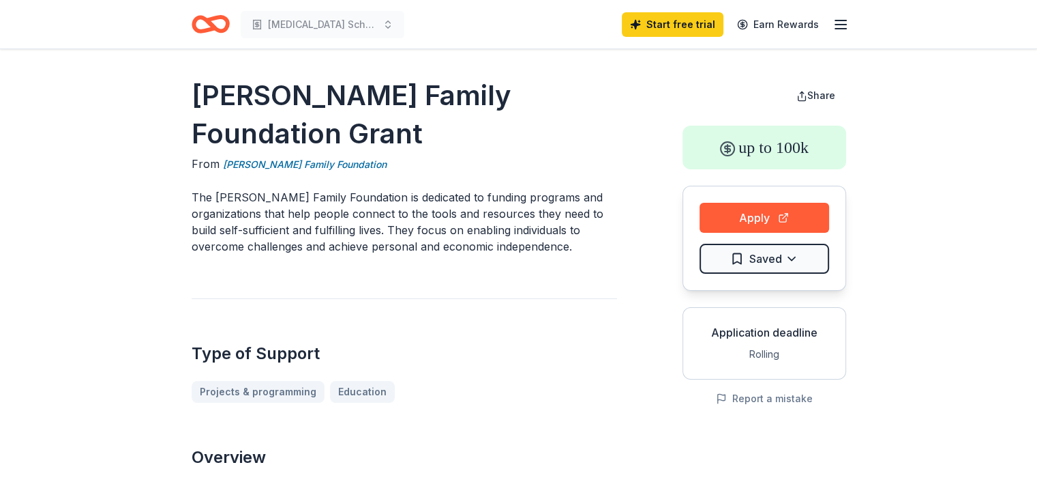
click at [488, 99] on h1 "[PERSON_NAME] Family Foundation Grant" at bounding box center [405, 114] width 426 height 76
click at [490, 100] on h1 "[PERSON_NAME] Family Foundation Grant" at bounding box center [405, 114] width 426 height 76
drag, startPoint x: 606, startPoint y: 102, endPoint x: 411, endPoint y: 87, distance: 194.9
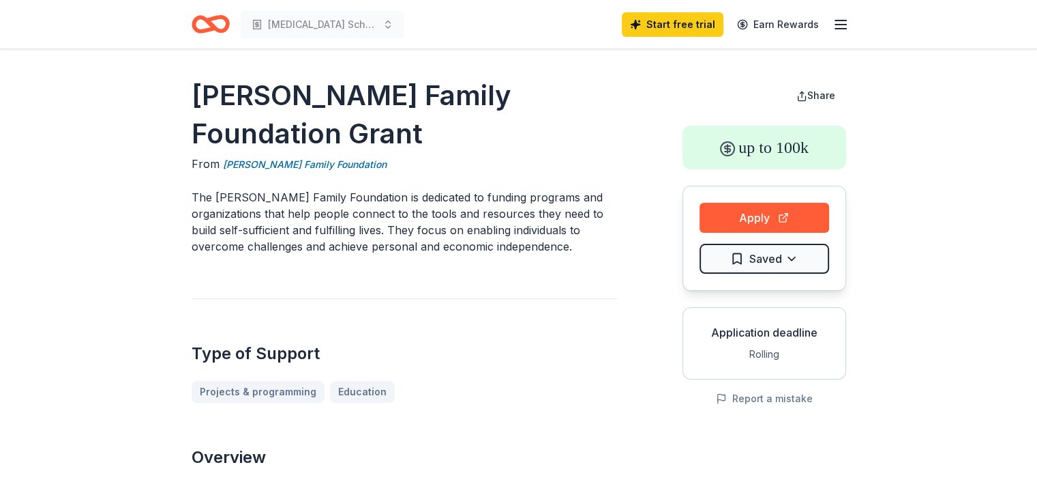
click at [756, 221] on button "Apply" at bounding box center [765, 218] width 130 height 30
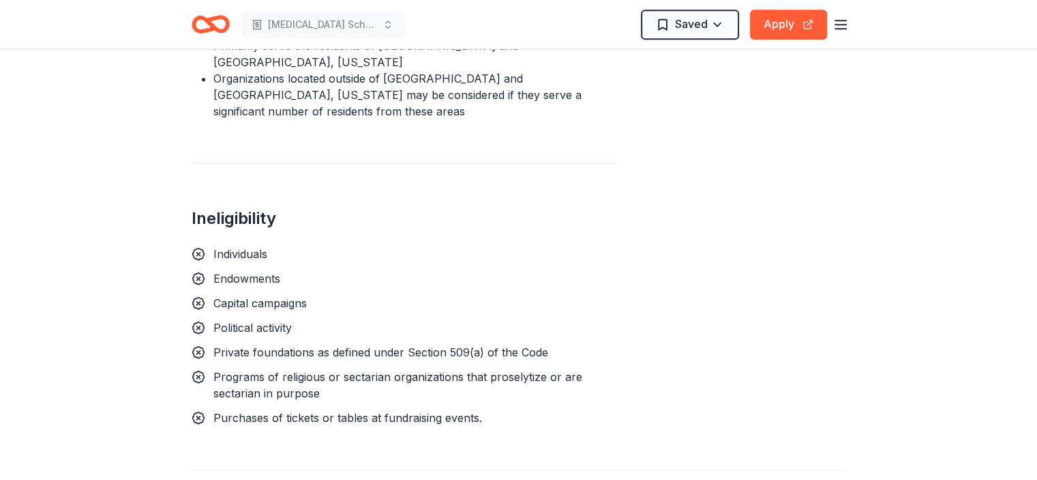
scroll to position [1091, 0]
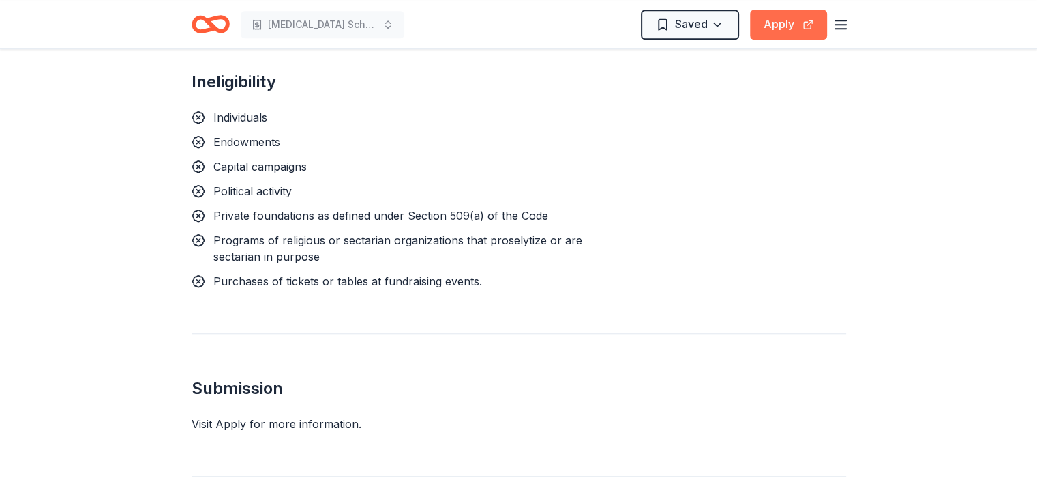
click at [767, 26] on button "Apply" at bounding box center [788, 25] width 77 height 30
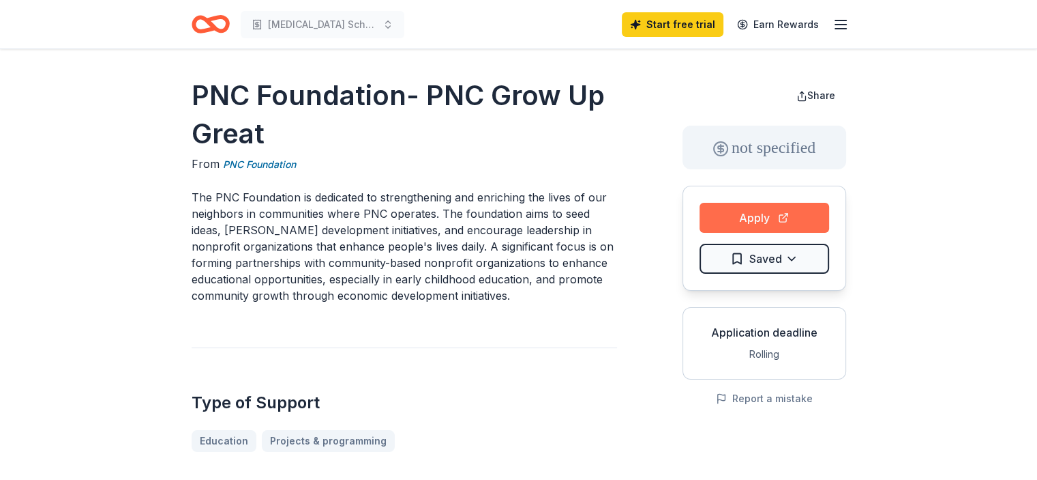
click at [719, 225] on button "Apply" at bounding box center [765, 218] width 130 height 30
